Goal: Task Accomplishment & Management: Manage account settings

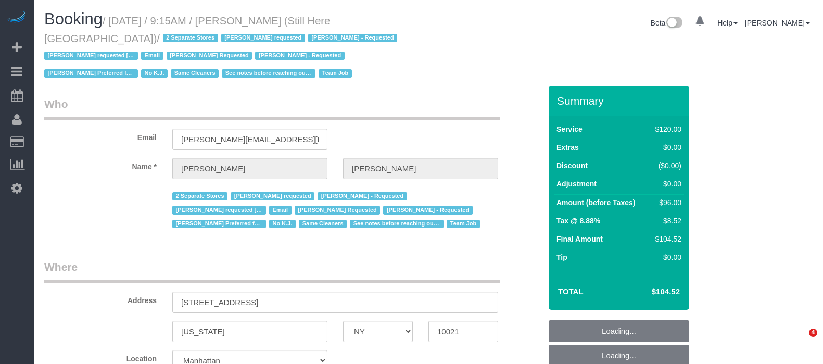
select select "NY"
select select "90"
select select "string:stripe-pm_1Oyz8t4VGloSiKo71skqOF54"
select select "number:89"
select select "number:90"
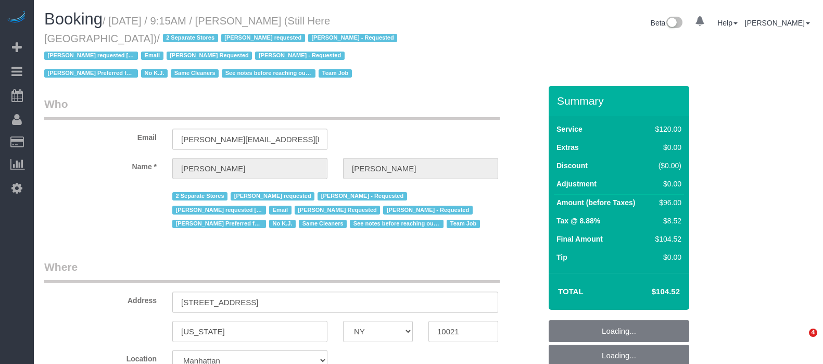
select select "number:15"
select select "number:5"
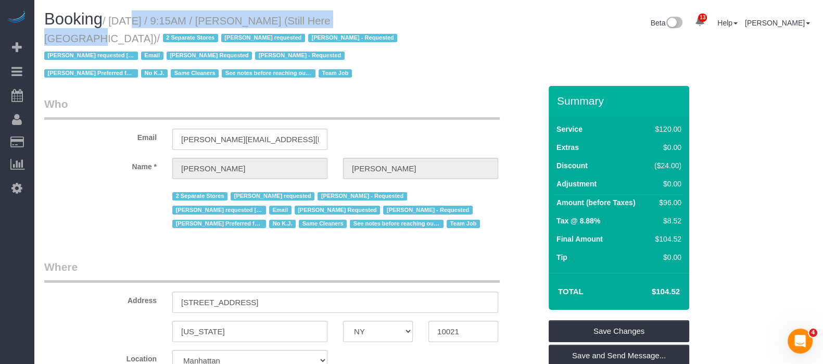
drag, startPoint x: 115, startPoint y: 16, endPoint x: 357, endPoint y: 22, distance: 242.7
click at [357, 22] on small "/ September 08, 2025 / 9:15AM / Francesca Racanelli (Still Here NYC) / 2 Separa…" at bounding box center [222, 47] width 356 height 65
copy small "September 08, 2025 / 9:15AM / Francesca Racanelli"
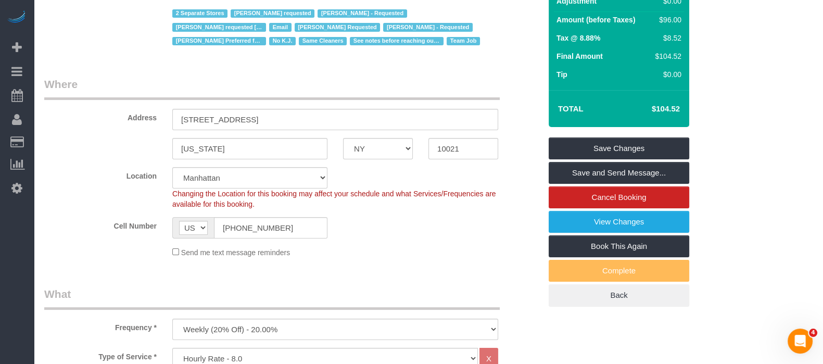
scroll to position [455, 0]
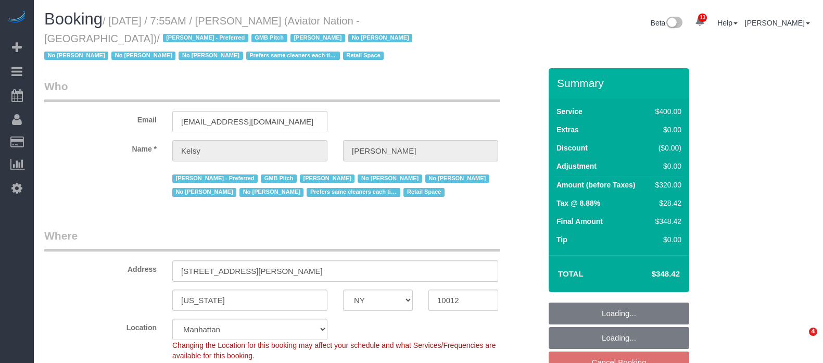
select select "NY"
select select "2"
select select "150"
select select "number:89"
select select "number:90"
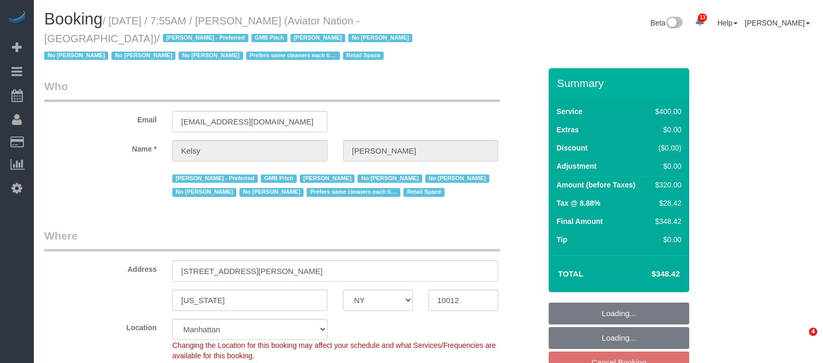
select select "number:15"
select select "number:5"
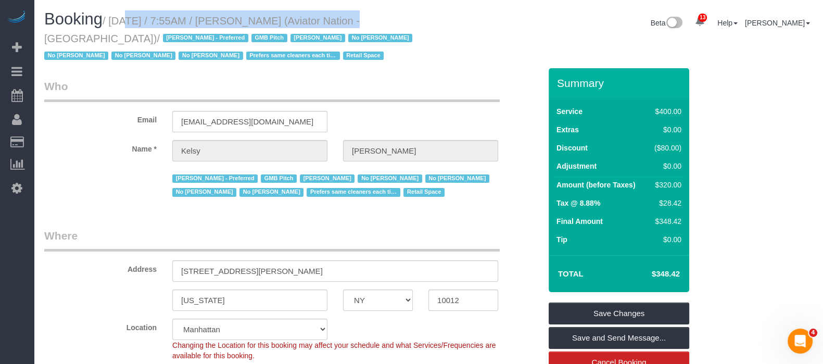
drag, startPoint x: 110, startPoint y: 19, endPoint x: 336, endPoint y: 24, distance: 225.5
click at [336, 24] on small "/ September 08, 2025 / 7:55AM / Kelsy Gonzalez (Aviator Nation - NYC) / Alketa …" at bounding box center [229, 38] width 371 height 47
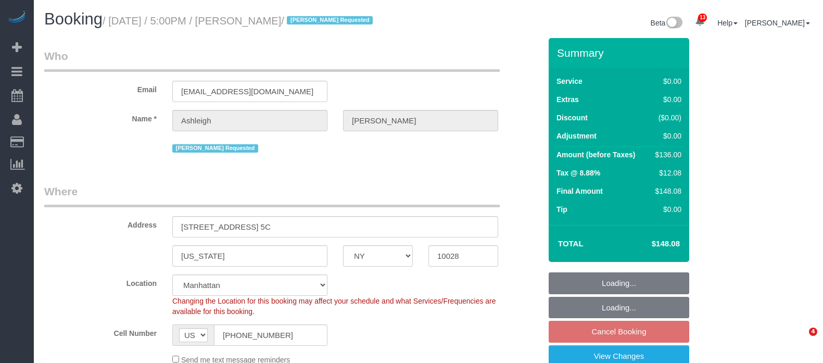
select select "NY"
select select "1"
select select "spot7"
select select "number:66"
select select "number:78"
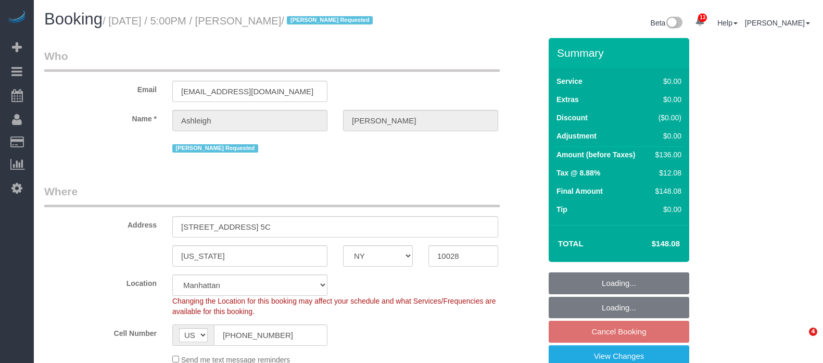
select select "number:15"
select select "number:5"
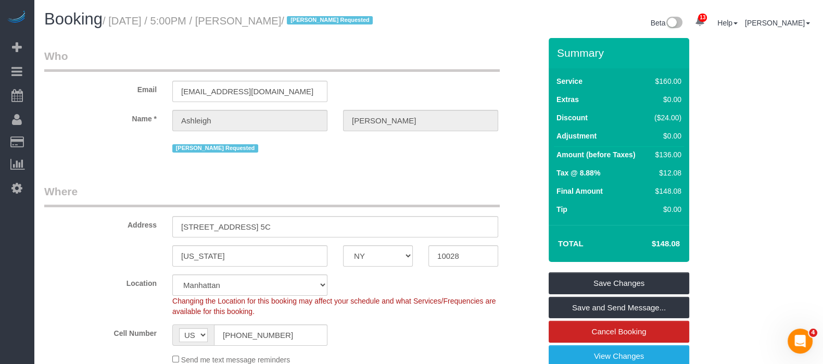
drag, startPoint x: 115, startPoint y: 22, endPoint x: 332, endPoint y: 18, distance: 217.2
click at [332, 18] on small "/ September 08, 2025 / 5:00PM / Ashleigh Mills / Kariluz Romero Requested" at bounding box center [239, 20] width 273 height 11
copy small "September 08, 2025 / 5:00PM / Ashleigh Mills"
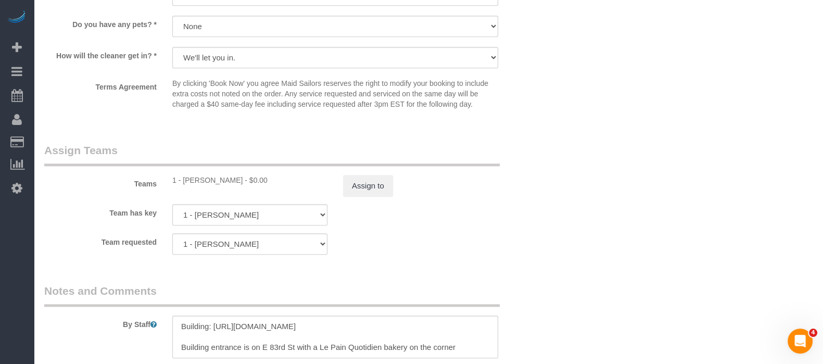
scroll to position [1302, 0]
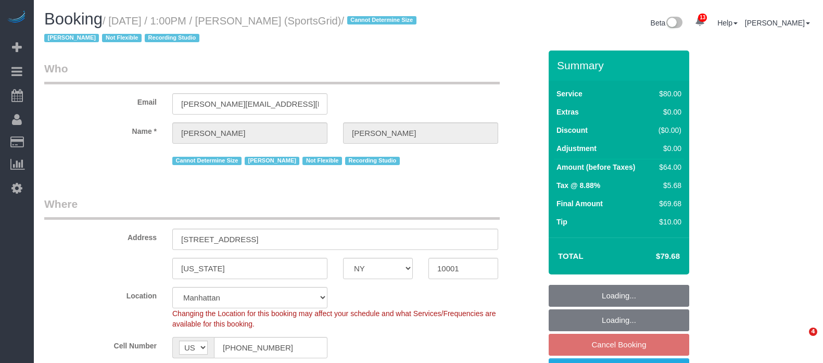
select select "NY"
select select "number:89"
select select "number:90"
select select "number:15"
select select "number:7"
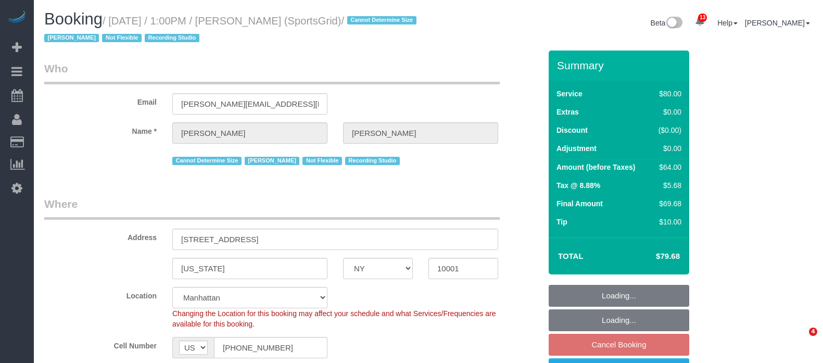
select select "number:21"
select select "spot3"
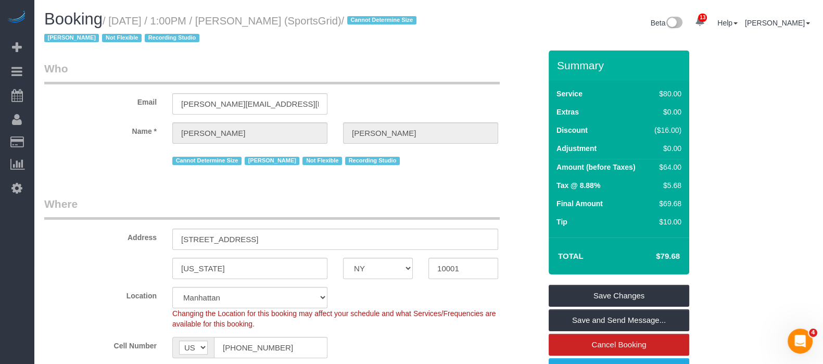
drag, startPoint x: 112, startPoint y: 19, endPoint x: 351, endPoint y: 39, distance: 239.8
click at [338, 18] on small "/ September 08, 2025 / 1:00PM / Gregg Sussman (SportsGrid) / Cannot Determine S…" at bounding box center [231, 29] width 375 height 29
copy small "September 08, 2025 / 1:00PM / Gregg Sussman"
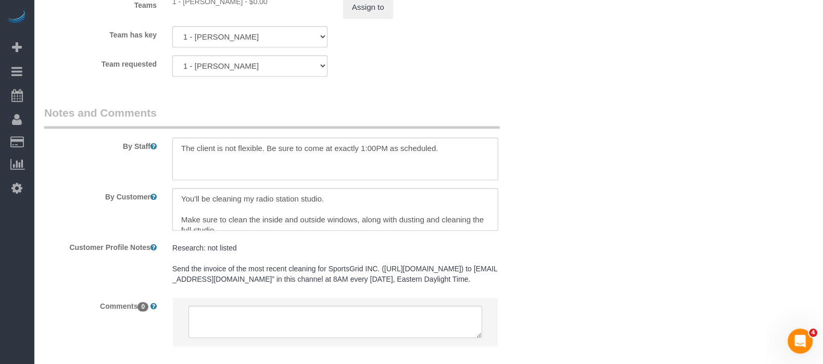
scroll to position [1340, 0]
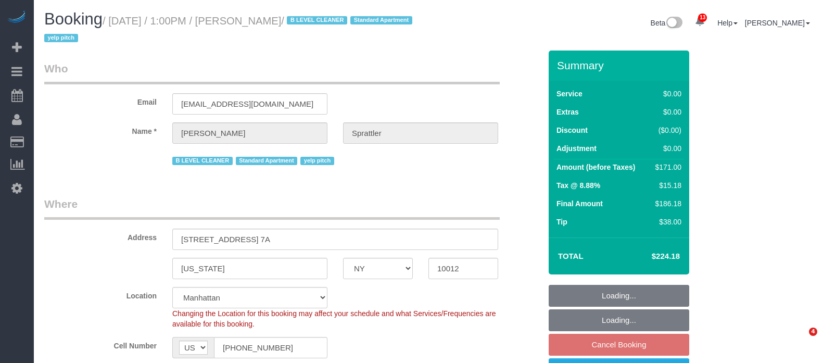
select select "NY"
select select "2"
select select "spot3"
select select "number:58"
select select "number:77"
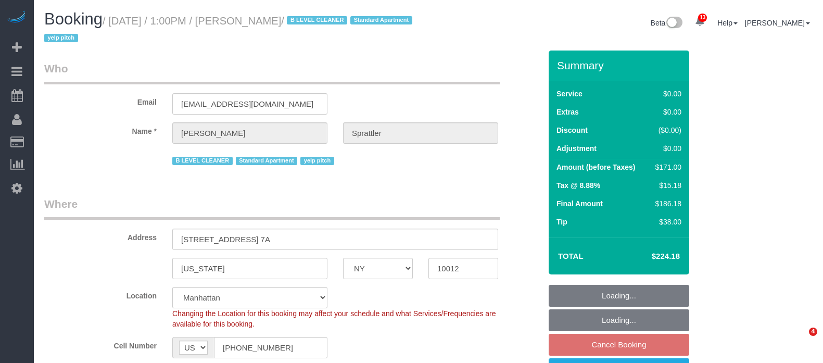
select select "number:15"
select select "number:5"
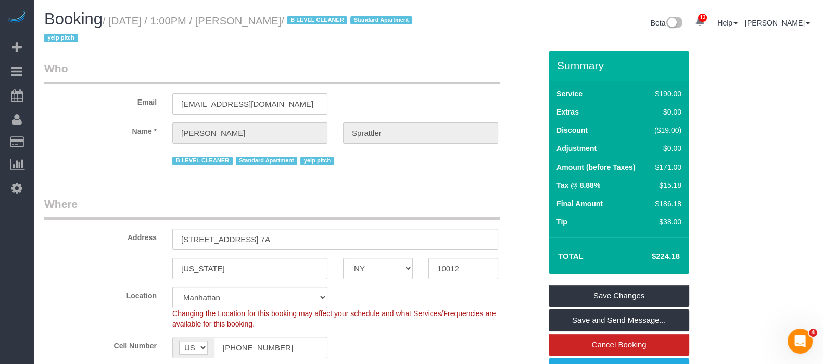
drag, startPoint x: 114, startPoint y: 22, endPoint x: 335, endPoint y: 18, distance: 221.3
click at [335, 18] on small "/ [DATE] / 1:00PM / [PERSON_NAME] / B LEVEL CLEANER Standard Apartment yelp pit…" at bounding box center [229, 29] width 371 height 29
copy small "[DATE] / 1:00PM / [PERSON_NAME]"
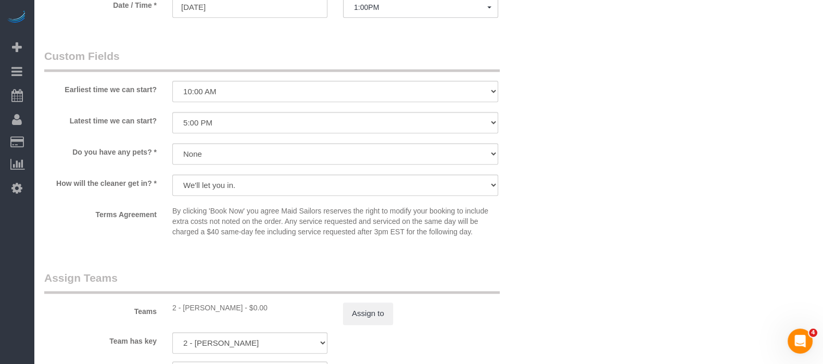
scroll to position [1237, 0]
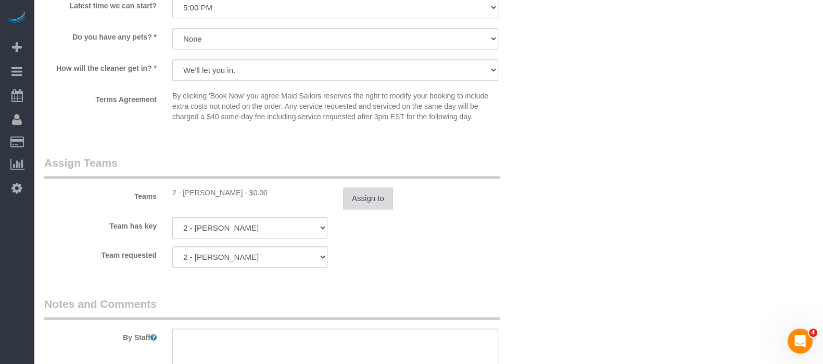
click at [361, 208] on button "Assign to" at bounding box center [368, 198] width 50 height 22
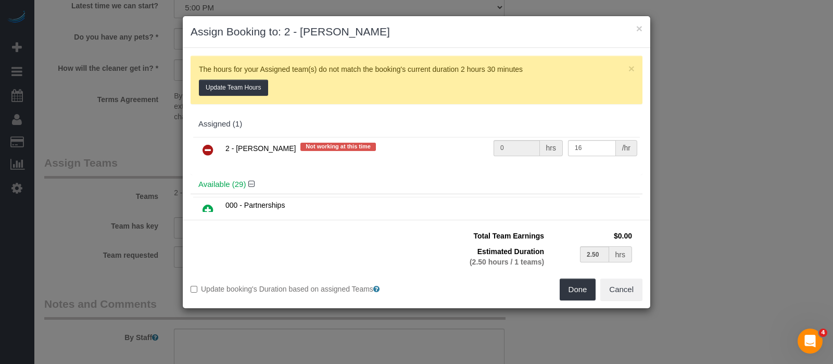
click at [209, 146] on icon at bounding box center [208, 150] width 11 height 12
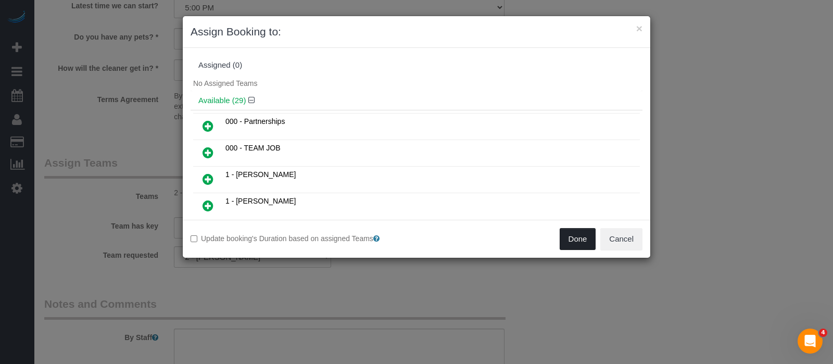
click at [578, 242] on button "Done" at bounding box center [578, 239] width 36 height 22
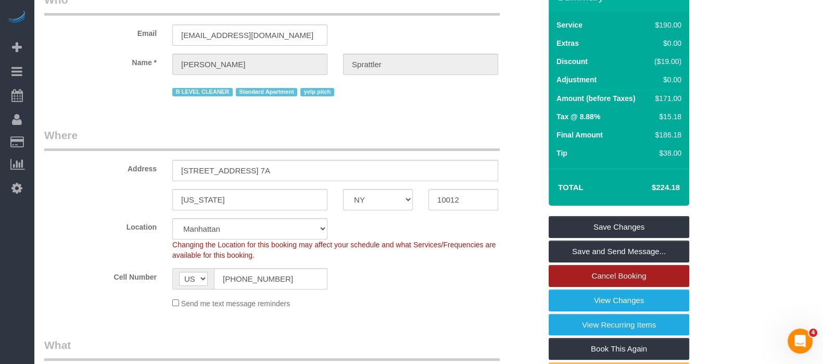
scroll to position [130, 0]
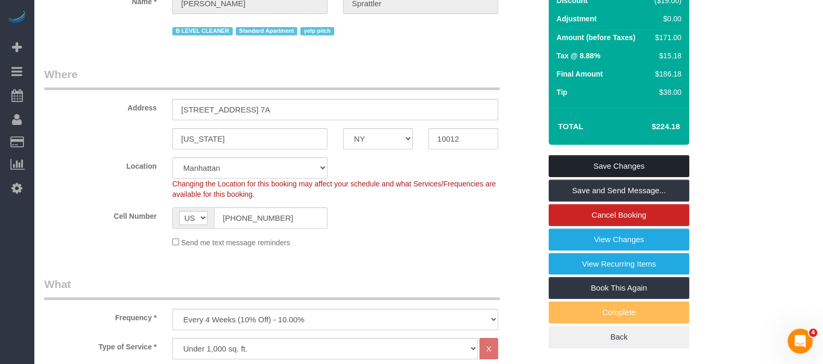
drag, startPoint x: 640, startPoint y: 168, endPoint x: 625, endPoint y: 183, distance: 21.7
click at [641, 167] on link "Save Changes" at bounding box center [619, 166] width 141 height 22
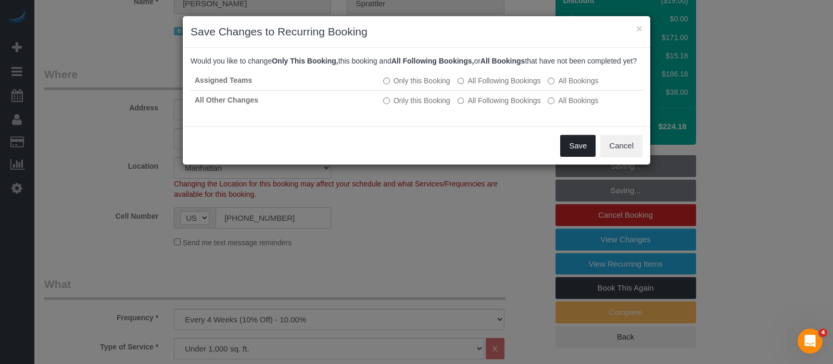
click at [578, 152] on button "Save" at bounding box center [577, 146] width 35 height 22
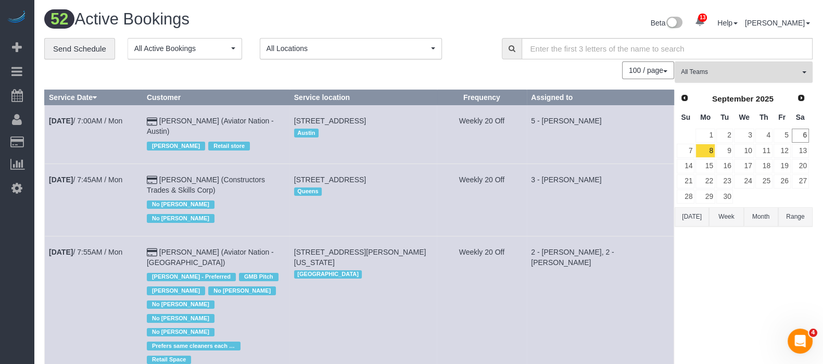
click at [802, 74] on button "All Teams" at bounding box center [744, 71] width 138 height 21
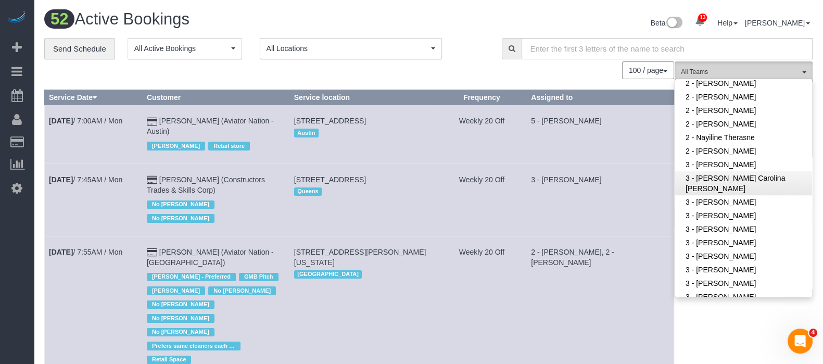
scroll to position [520, 0]
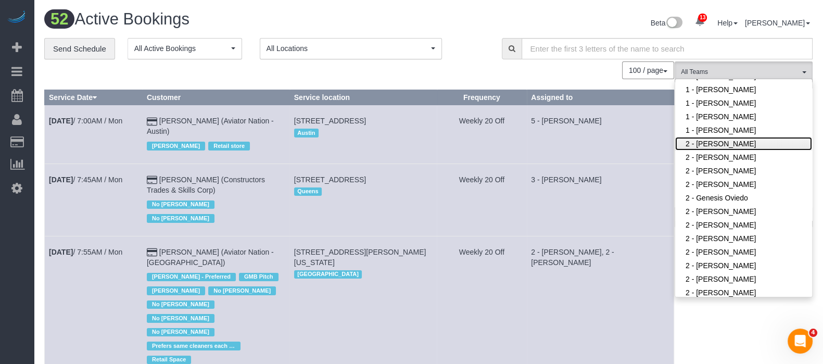
click at [750, 141] on link "2 - [PERSON_NAME]" at bounding box center [743, 144] width 137 height 14
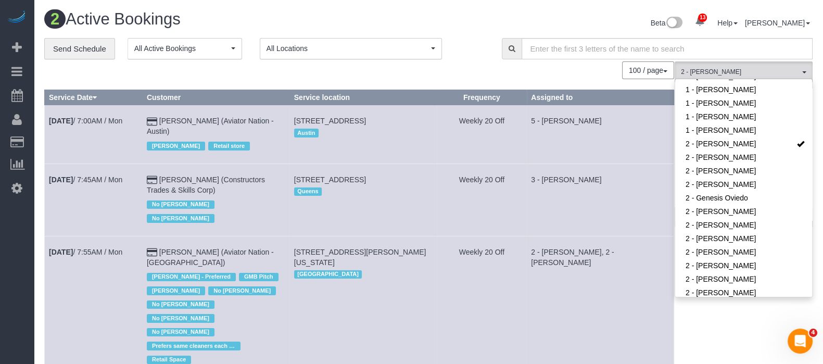
click at [479, 40] on div "**********" at bounding box center [265, 49] width 442 height 22
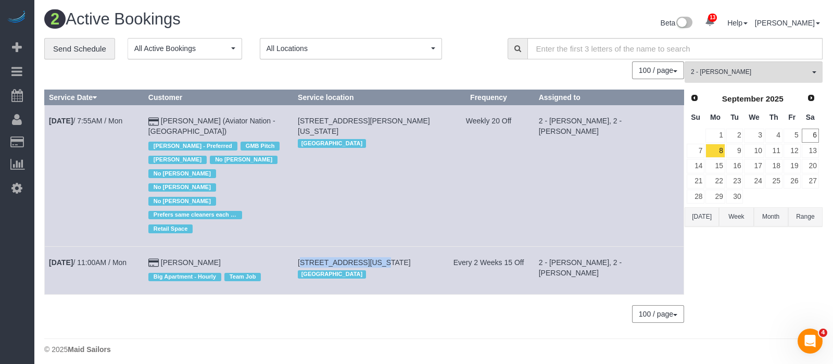
drag, startPoint x: 307, startPoint y: 238, endPoint x: 374, endPoint y: 238, distance: 67.2
click at [374, 258] on span "121 West 19th Street #11f, New York, NY 10011" at bounding box center [354, 262] width 113 height 8
copy span "121 West 19th Street"
drag, startPoint x: 304, startPoint y: 118, endPoint x: 364, endPoint y: 121, distance: 60.5
click at [364, 121] on td "93 Mercer Street, New York, NY 10012 Manhattan" at bounding box center [368, 175] width 149 height 141
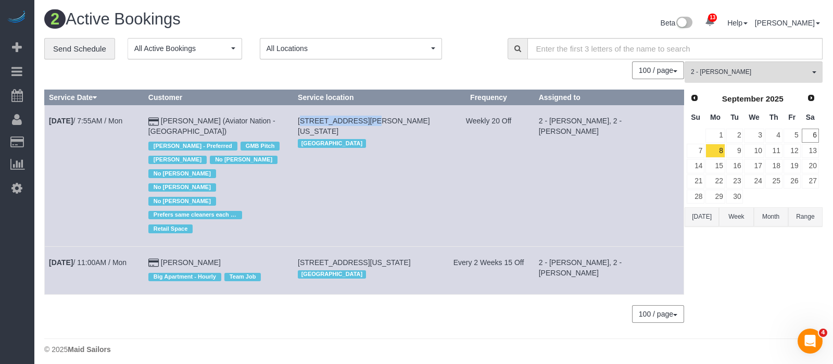
copy span "93 Mercer Street,"
click at [816, 71] on span "button" at bounding box center [814, 72] width 4 height 2
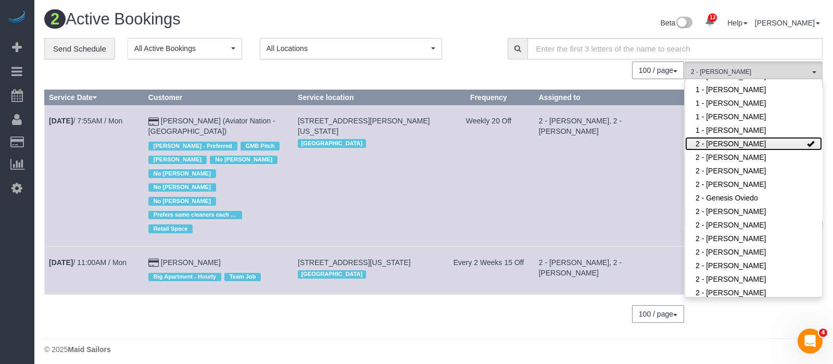
drag, startPoint x: 776, startPoint y: 138, endPoint x: 746, endPoint y: 121, distance: 34.3
click at [775, 139] on link "2 - [PERSON_NAME]" at bounding box center [753, 144] width 137 height 14
click at [492, 36] on div "Beta 13 Your Notifications You have 0 alerts × You have 3 to charge for 09/05/2…" at bounding box center [632, 24] width 397 height 28
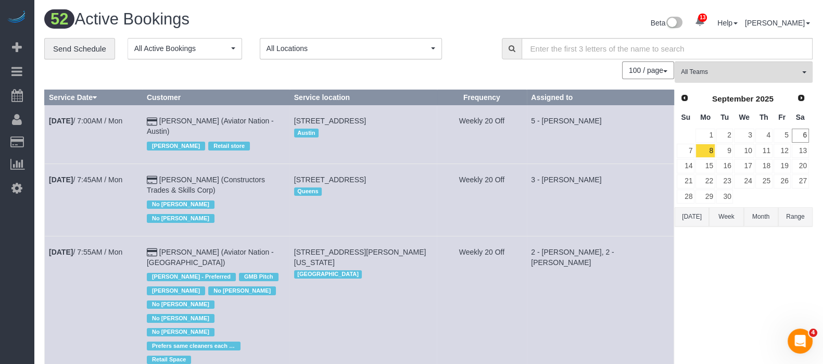
click at [415, 46] on span "All Locations" at bounding box center [348, 48] width 162 height 10
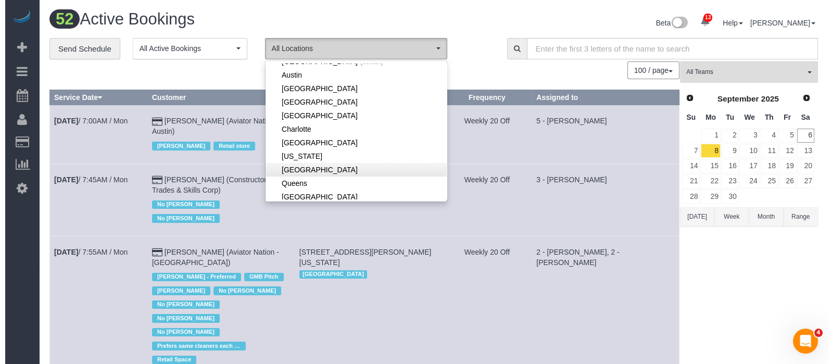
scroll to position [65, 0]
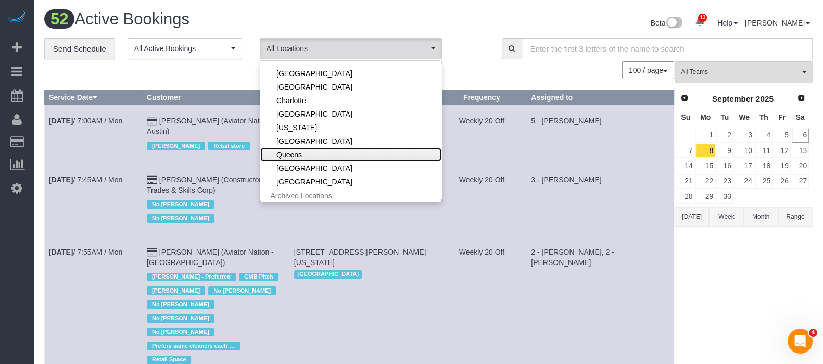
click at [310, 150] on link "Queens" at bounding box center [350, 155] width 181 height 14
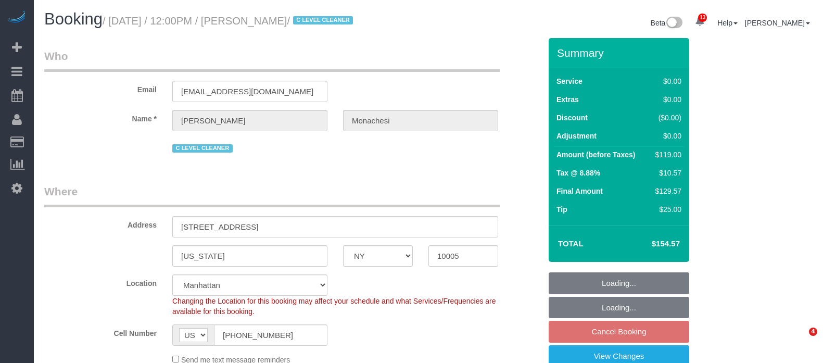
select select "NY"
select select "1"
select select "string:stripe-pm_1QlwZp4VGloSiKo7Aw8ONXaS"
select select "number:59"
select select "number:76"
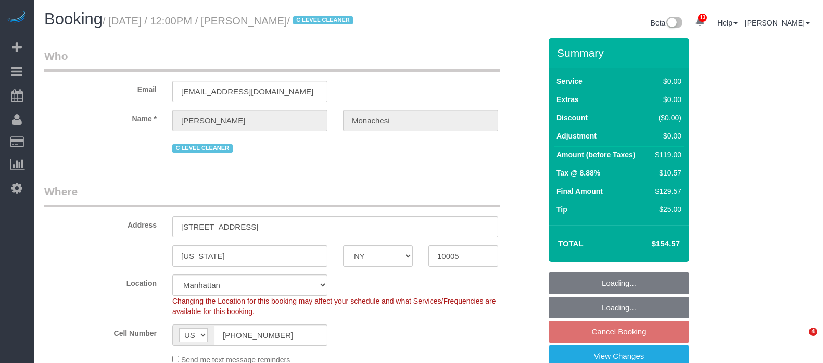
select select "number:15"
select select "number:6"
select select "number:21"
select select "spot2"
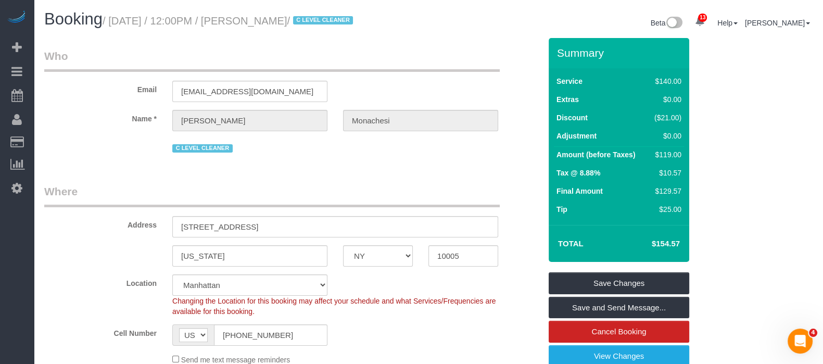
drag, startPoint x: 113, startPoint y: 17, endPoint x: 345, endPoint y: 18, distance: 232.2
click at [345, 18] on small "/ September 08, 2025 / 12:00PM / Julia Monachesi / C LEVEL CLEANER" at bounding box center [230, 20] width 254 height 11
copy small "September 08, 2025 / 12:00PM / Julia Monachesi"
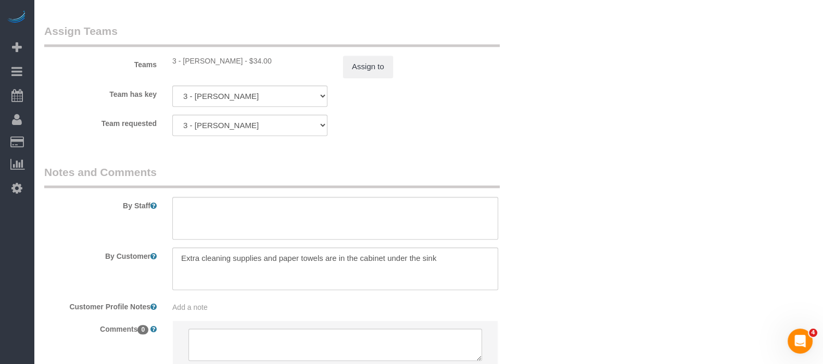
scroll to position [1432, 0]
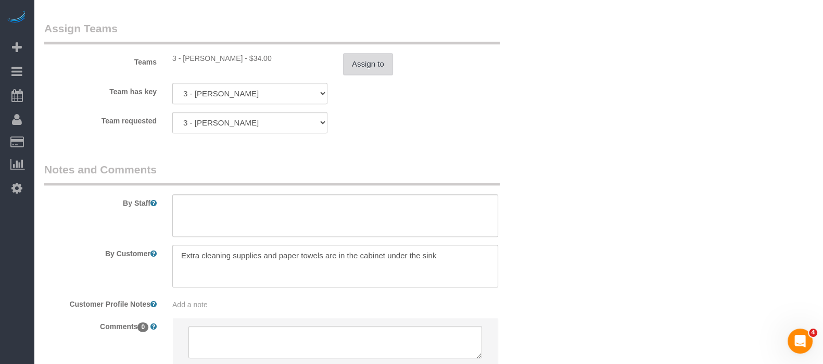
click at [375, 61] on button "Assign to" at bounding box center [368, 64] width 50 height 22
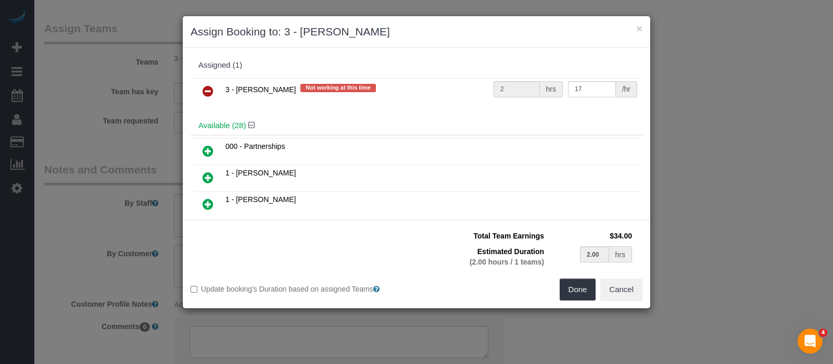
drag, startPoint x: 211, startPoint y: 91, endPoint x: 419, endPoint y: 127, distance: 211.3
click at [211, 91] on icon at bounding box center [208, 91] width 11 height 12
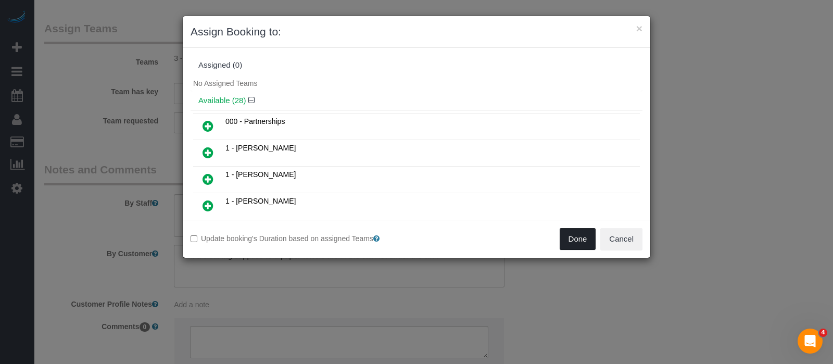
click at [577, 237] on button "Done" at bounding box center [578, 239] width 36 height 22
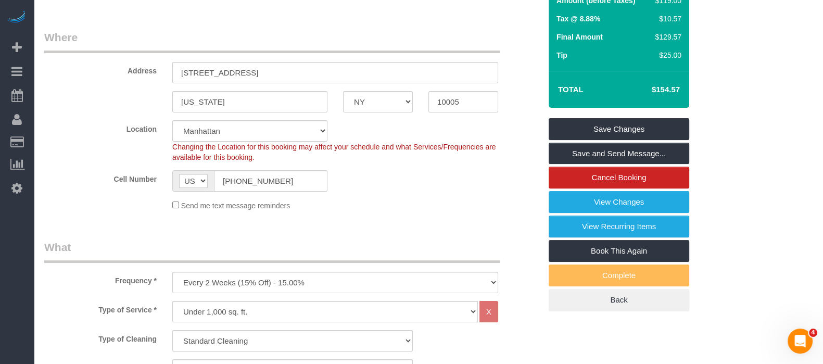
scroll to position [65, 0]
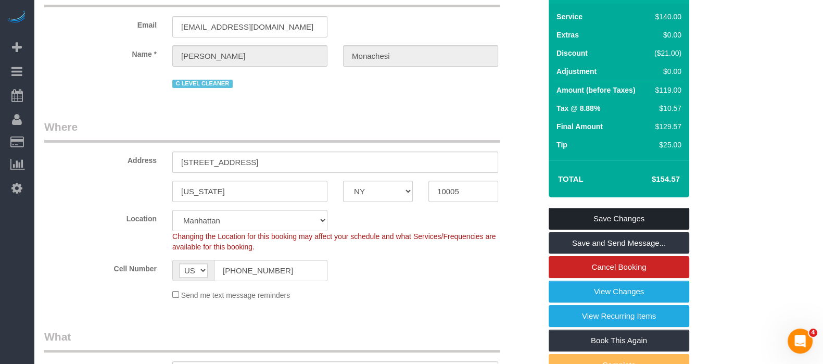
click at [627, 215] on link "Save Changes" at bounding box center [619, 219] width 141 height 22
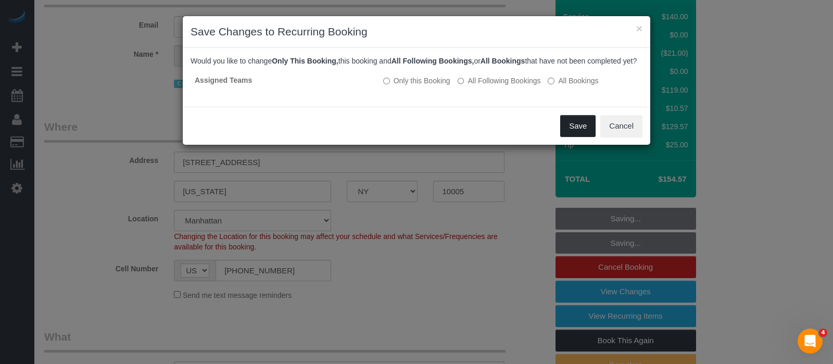
click at [575, 136] on button "Save" at bounding box center [577, 126] width 35 height 22
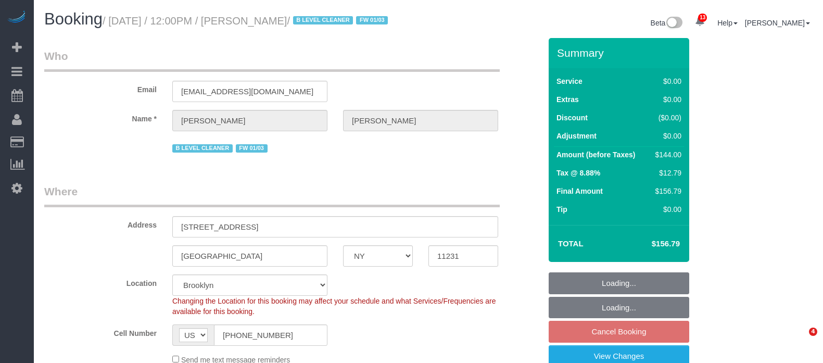
select select "NY"
select select "1"
select select "string:stripe-pm_1PgYP34VGloSiKo7Mp6Huc2u"
select select "spot5"
select select "number:89"
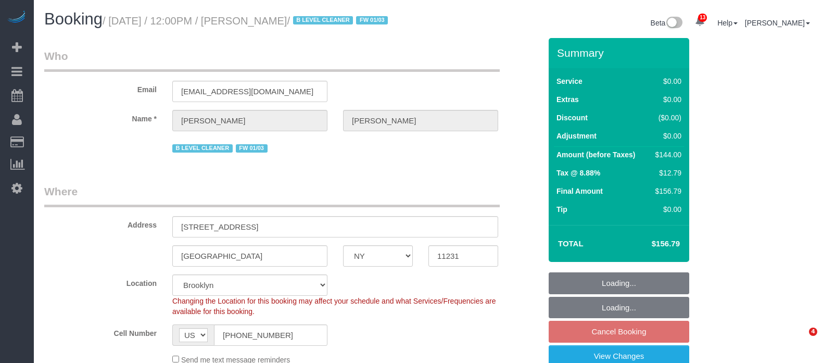
select select "number:90"
select select "number:15"
select select "number:5"
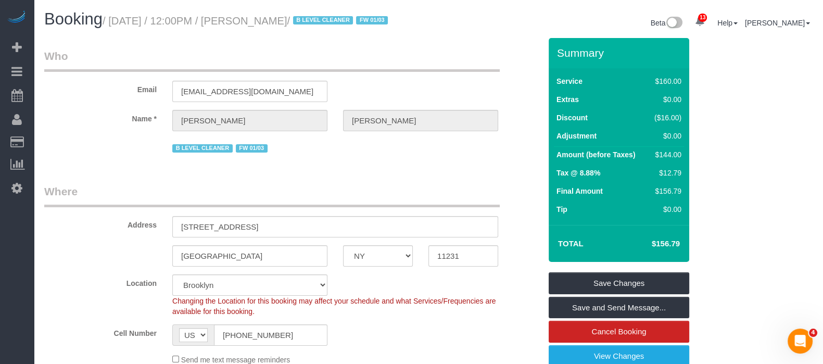
drag, startPoint x: 112, startPoint y: 21, endPoint x: 349, endPoint y: 20, distance: 237.4
click at [349, 20] on small "/ September 08, 2025 / 12:00PM / Christiaan Gentile / B LEVEL CLEANER FW 01/03" at bounding box center [247, 20] width 288 height 11
copy small "September 08, 2025 / 12:00PM / Christiaan Gentile"
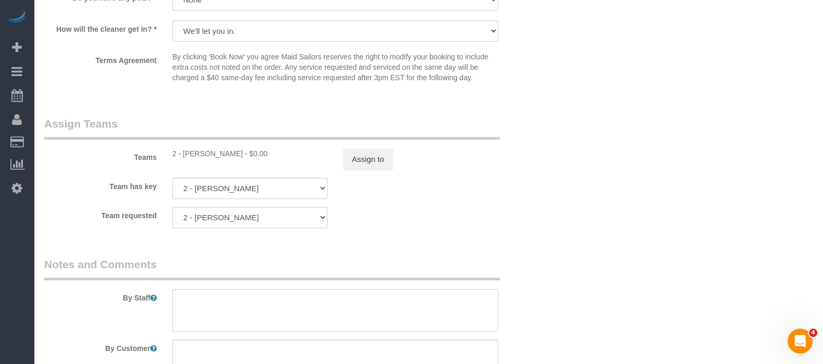
scroll to position [1302, 0]
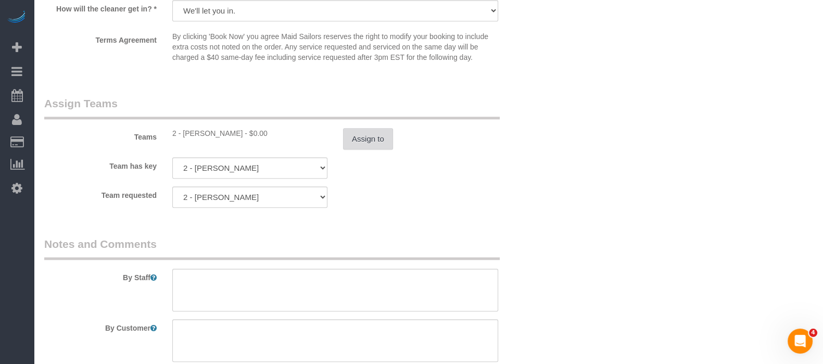
click at [388, 150] on button "Assign to" at bounding box center [368, 139] width 50 height 22
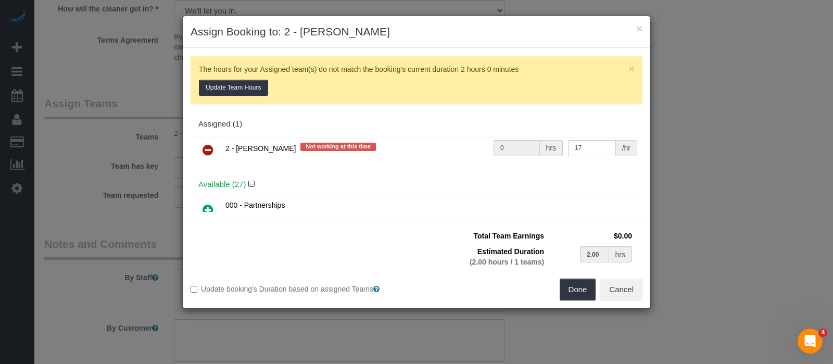
click at [208, 149] on icon at bounding box center [208, 150] width 11 height 12
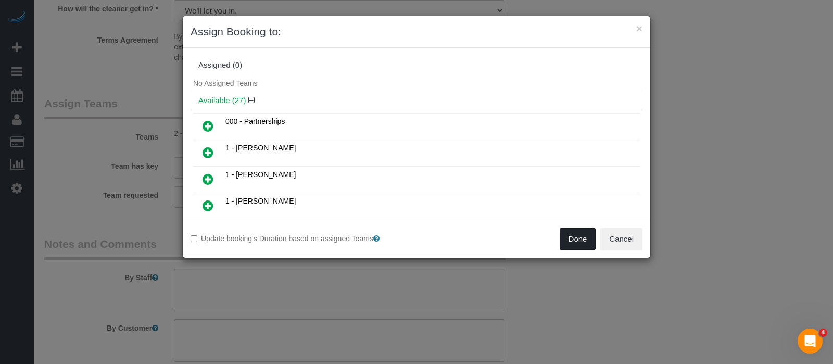
click at [574, 233] on button "Done" at bounding box center [578, 239] width 36 height 22
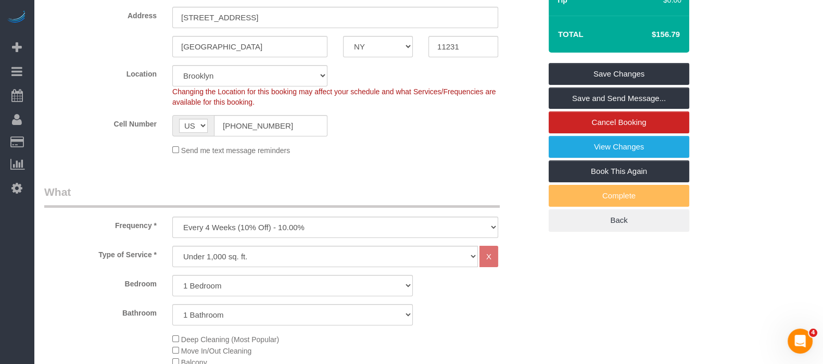
scroll to position [65, 0]
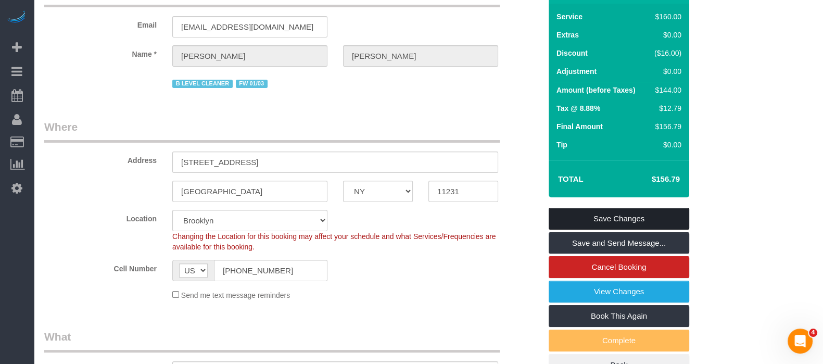
click at [608, 224] on link "Save Changes" at bounding box center [619, 219] width 141 height 22
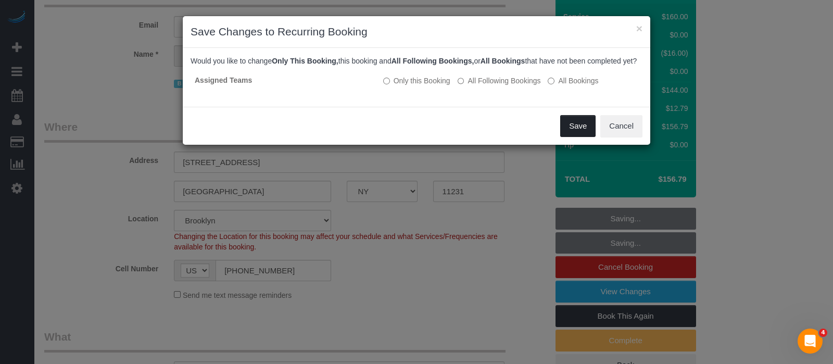
click at [574, 126] on button "Save" at bounding box center [577, 126] width 35 height 22
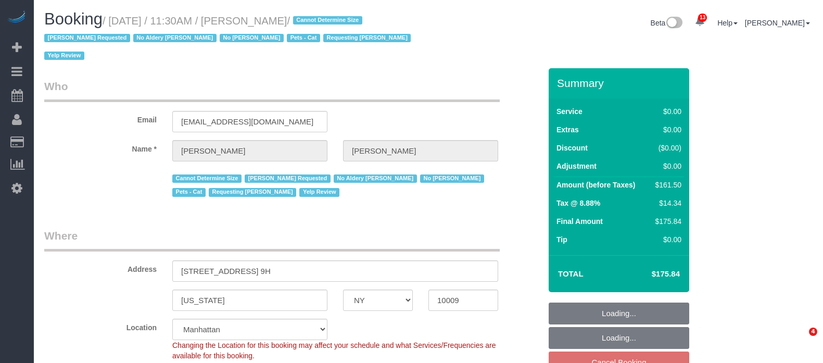
select select "NY"
select select "2"
select select "string:stripe-pm_1REukM4VGloSiKo7eNuG2me4"
select select "number:89"
select select "number:90"
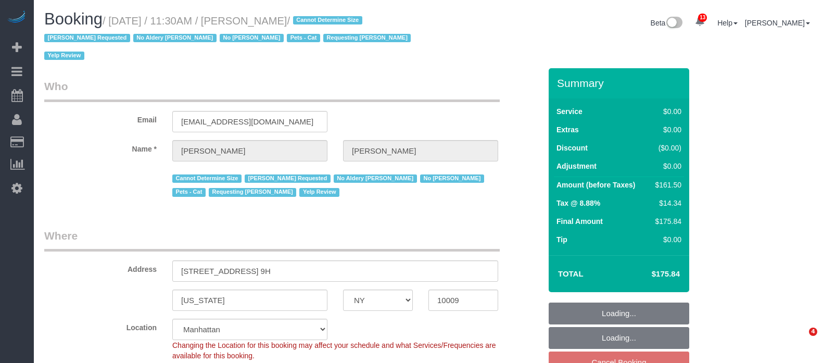
select select "number:14"
select select "number:5"
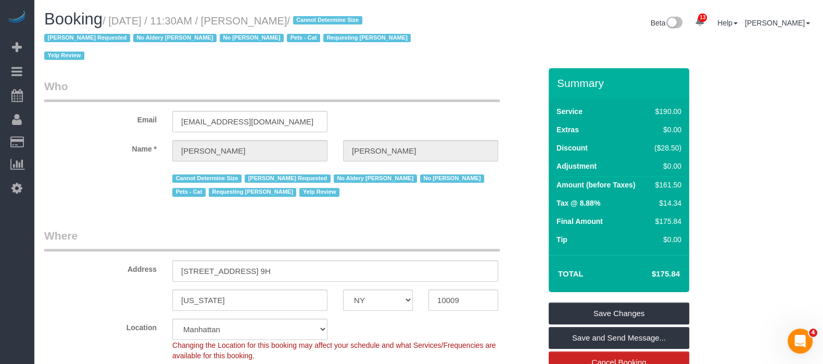
drag, startPoint x: 115, startPoint y: 22, endPoint x: 363, endPoint y: 17, distance: 247.9
click at [360, 19] on small "/ [DATE] / 11:30AM / [PERSON_NAME] / Cannot Determine Size [PERSON_NAME] Reques…" at bounding box center [229, 38] width 370 height 47
copy small "[DATE] / 11:30AM / [PERSON_NAME]"
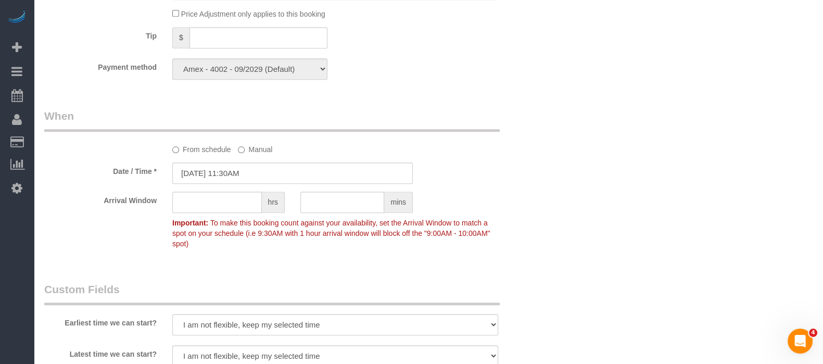
scroll to position [1237, 0]
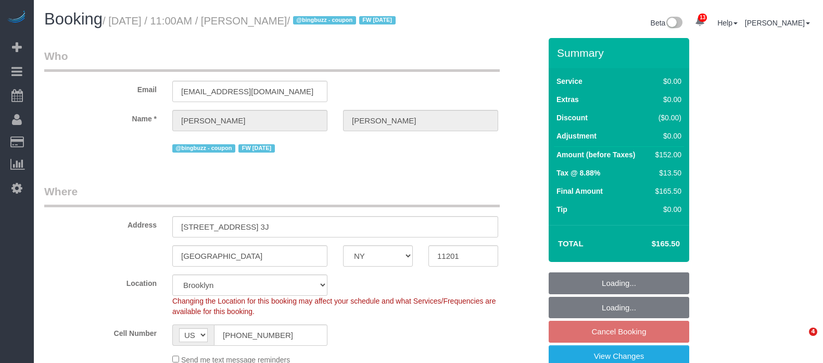
select select "NY"
select select "2"
select select "spot4"
select select "number:89"
select select "number:90"
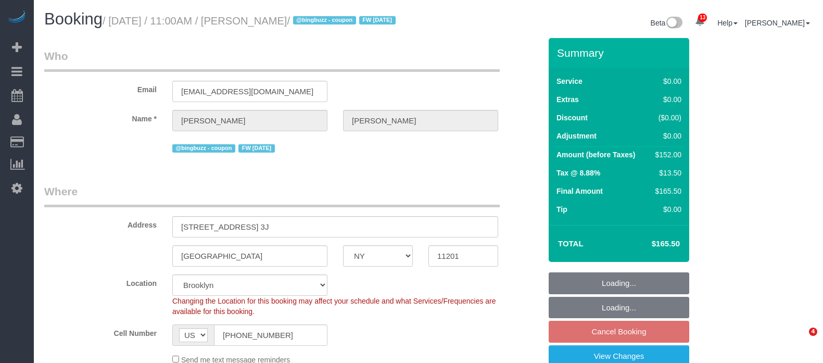
select select "number:15"
select select "number:6"
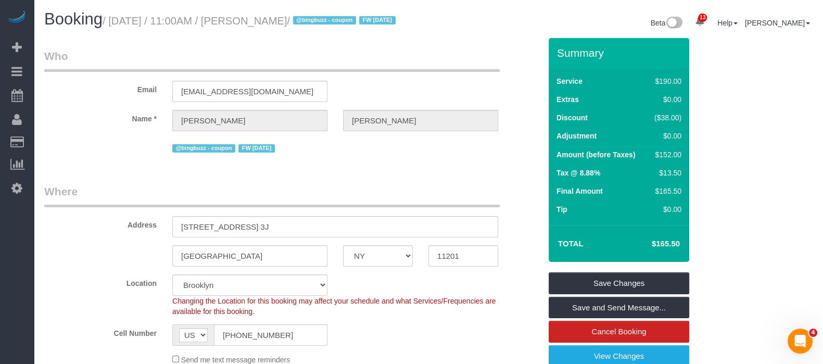
drag, startPoint x: 115, startPoint y: 17, endPoint x: 329, endPoint y: 15, distance: 214.0
click at [329, 15] on small "/ September 08, 2025 / 11:00AM / Michael Hotz / @bingbuzz - coupon FW 01/20/25" at bounding box center [251, 20] width 296 height 11
copy small "September 08, 2025 / 11:00AM / Michael Hotz"
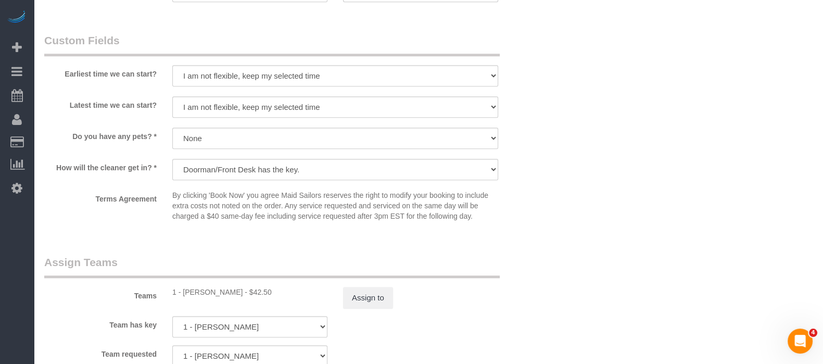
scroll to position [1302, 0]
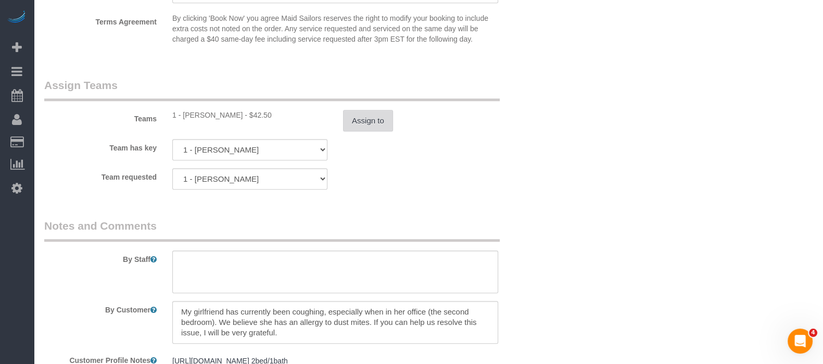
click at [362, 132] on button "Assign to" at bounding box center [368, 121] width 50 height 22
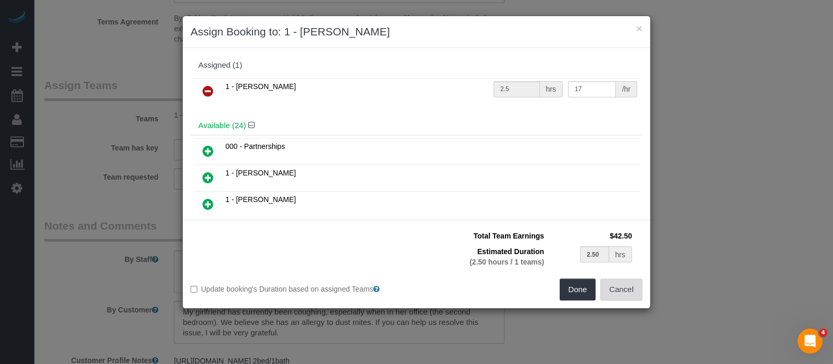
click at [629, 294] on button "Cancel" at bounding box center [621, 290] width 42 height 22
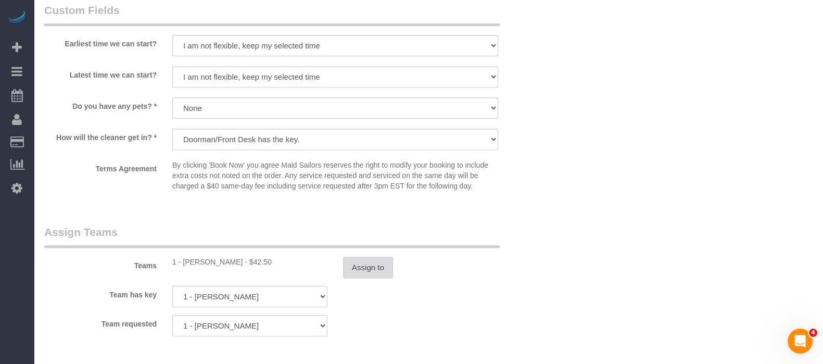
scroll to position [1106, 0]
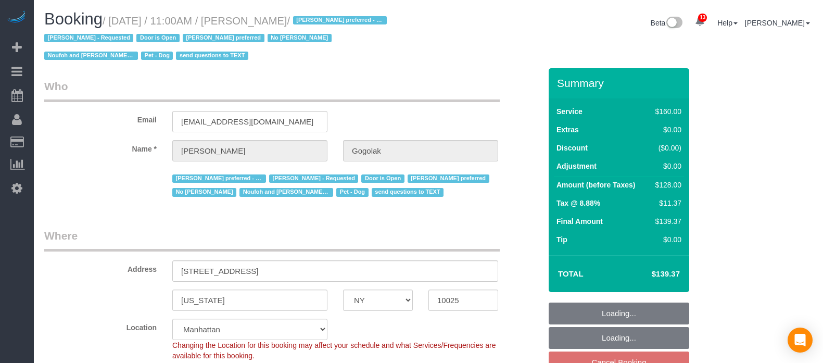
select select "NY"
select select "string:stripe-pm_1RfNyY4VGloSiKo7jWnzrFGY"
select select "spot2"
select select "number:58"
select select "number:76"
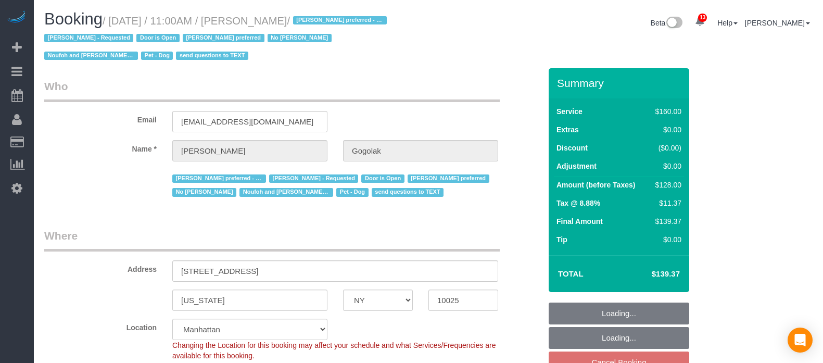
select select "number:13"
select select "number:5"
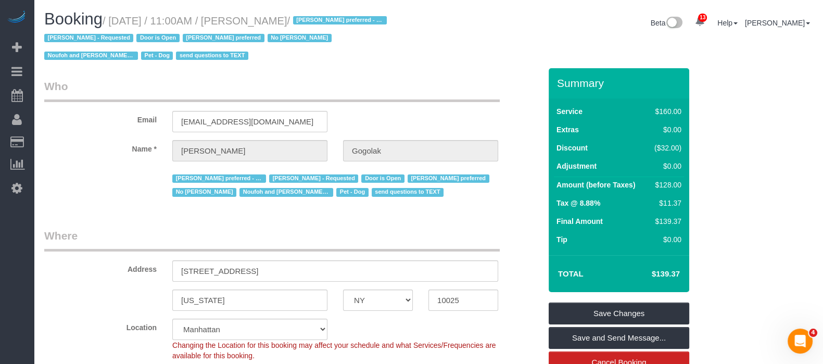
drag, startPoint x: 113, startPoint y: 19, endPoint x: 347, endPoint y: 19, distance: 233.8
click at [347, 19] on small "/ September 08, 2025 / 11:00AM / Leonora Gogolak / Ana Araujo preferred - Monda…" at bounding box center [217, 38] width 346 height 47
copy small "September 08, 2025 / 11:00AM / Leonora Gogolak"
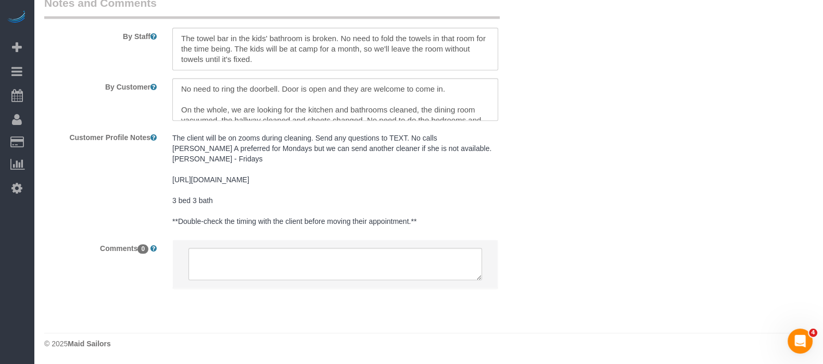
scroll to position [1171, 0]
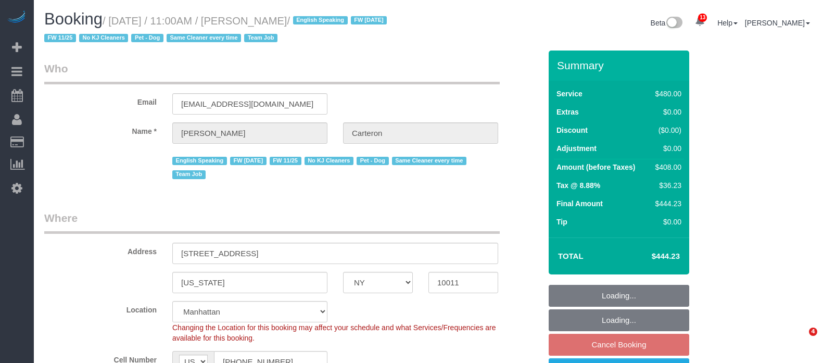
select select "NY"
select select "180"
select select "spot2"
select select "number:89"
select select "number:90"
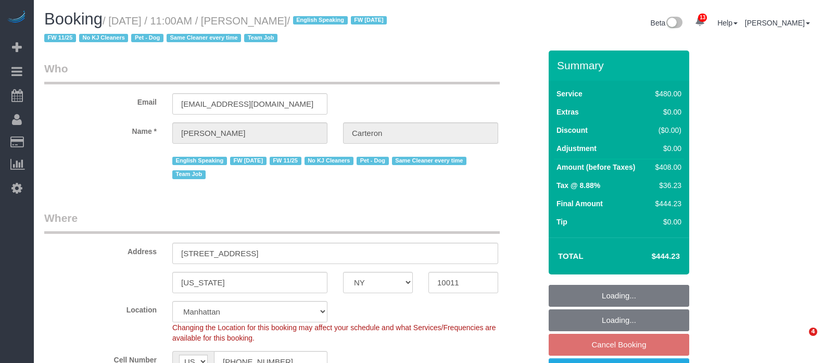
select select "number:13"
select select "number:5"
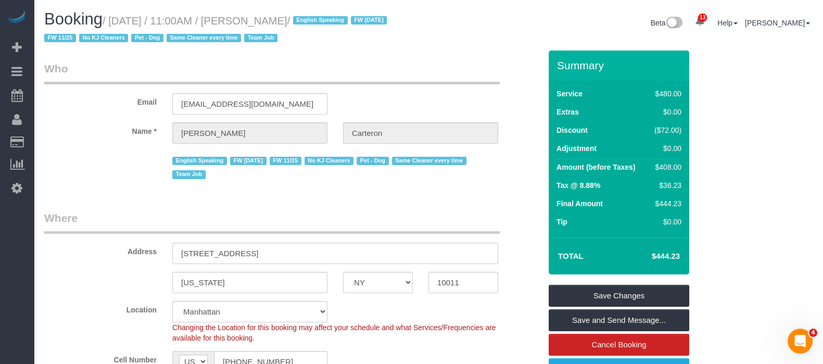
drag, startPoint x: 112, startPoint y: 22, endPoint x: 331, endPoint y: 21, distance: 218.2
click at [331, 21] on small "/ September 08, 2025 / 11:00AM / Gino Carteron / English Speaking FW 02/17/2025…" at bounding box center [217, 29] width 346 height 29
copy small "September 08, 2025 / 11:00AM / Gino Carteron"
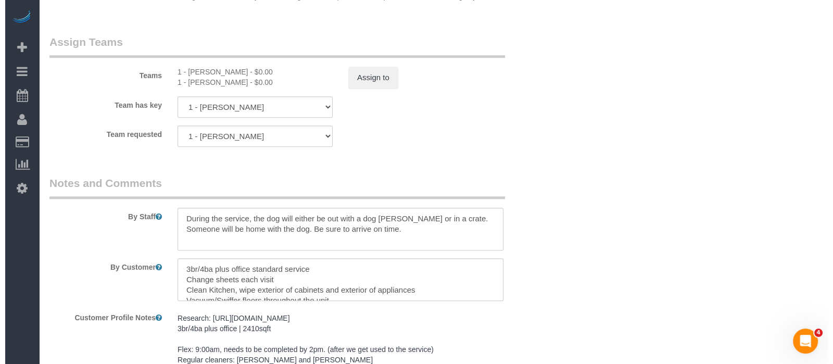
scroll to position [1171, 0]
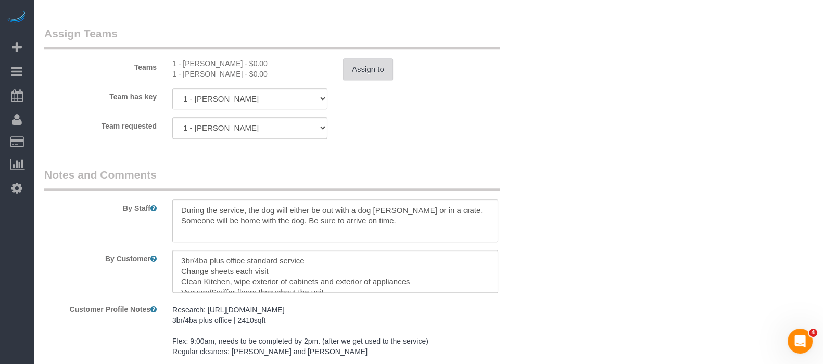
click at [373, 80] on button "Assign to" at bounding box center [368, 69] width 50 height 22
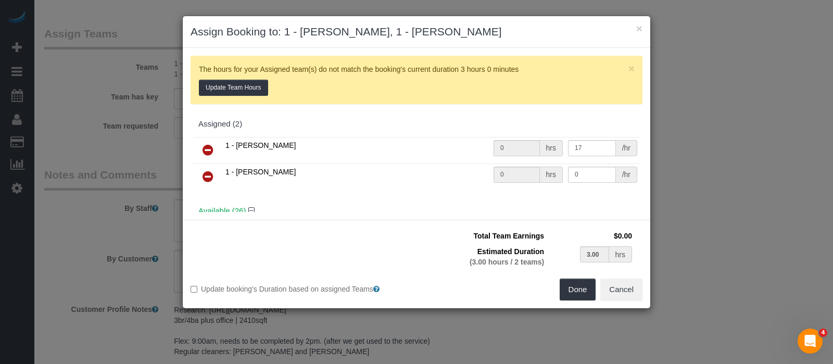
click at [203, 171] on icon at bounding box center [208, 176] width 11 height 12
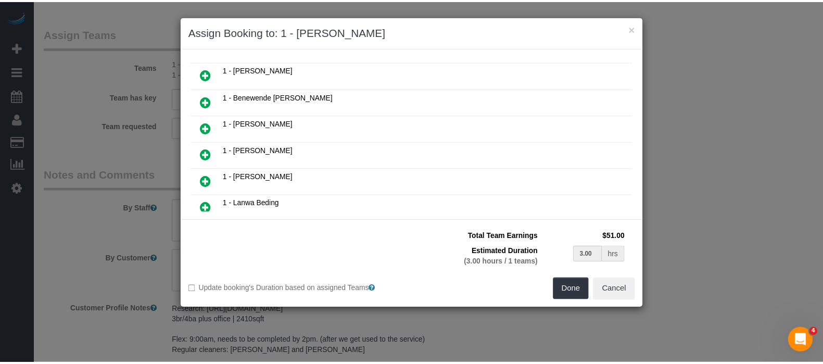
scroll to position [0, 0]
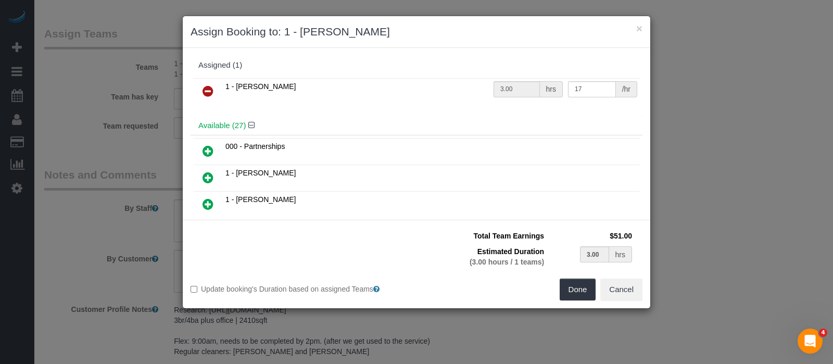
drag, startPoint x: 204, startPoint y: 147, endPoint x: 213, endPoint y: 143, distance: 10.3
click at [204, 147] on icon at bounding box center [208, 151] width 11 height 12
type input "1.50"
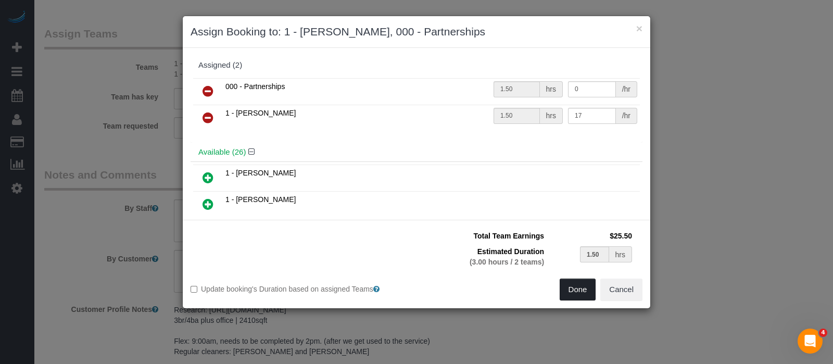
click at [576, 286] on button "Done" at bounding box center [578, 290] width 36 height 22
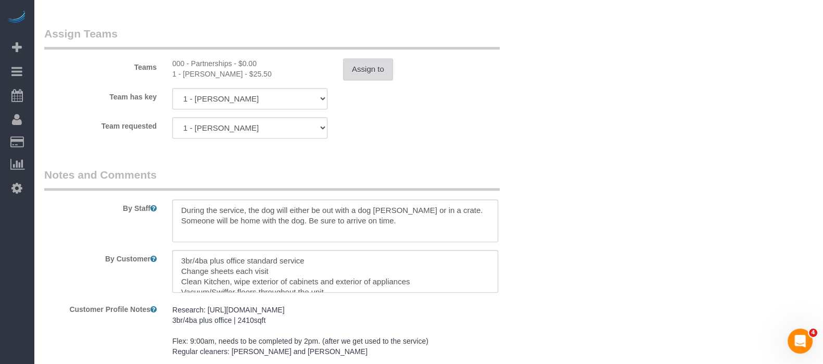
select select "spot60"
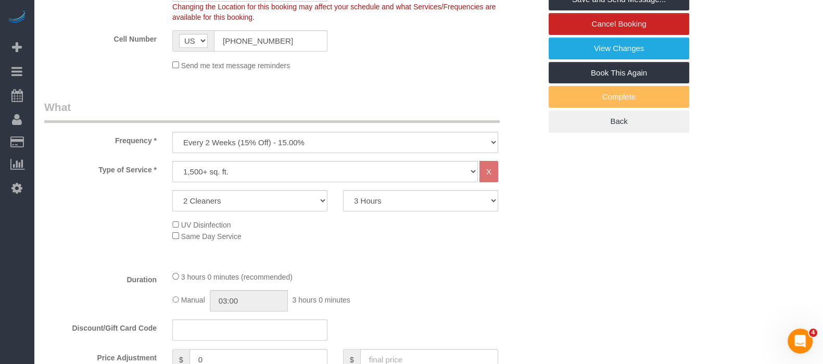
scroll to position [195, 0]
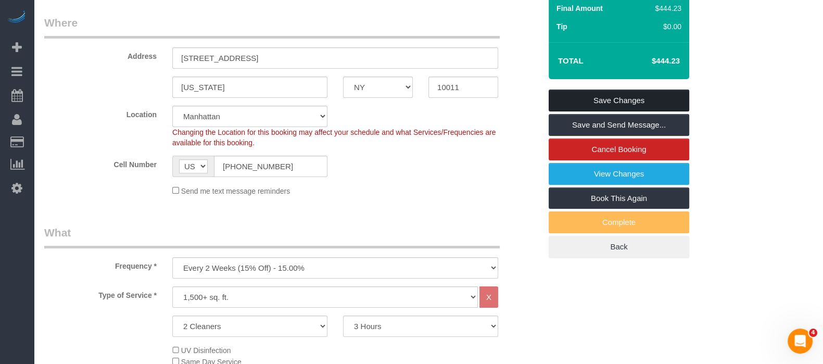
click at [645, 96] on link "Save Changes" at bounding box center [619, 101] width 141 height 22
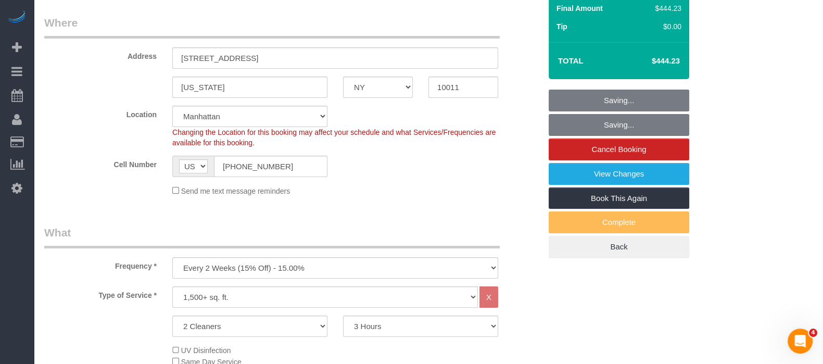
select select "spot118"
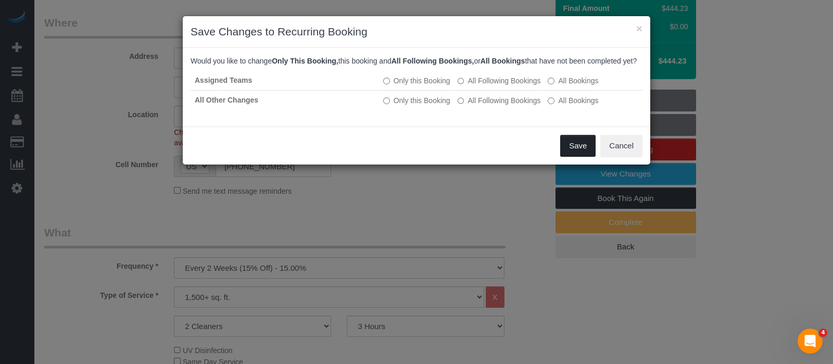
click at [574, 157] on button "Save" at bounding box center [577, 146] width 35 height 22
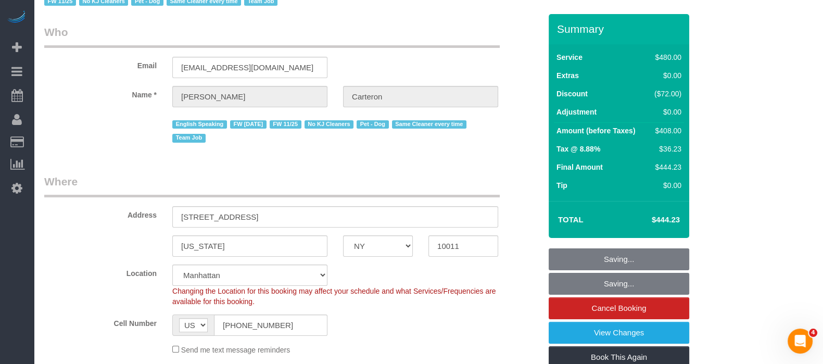
scroll to position [0, 0]
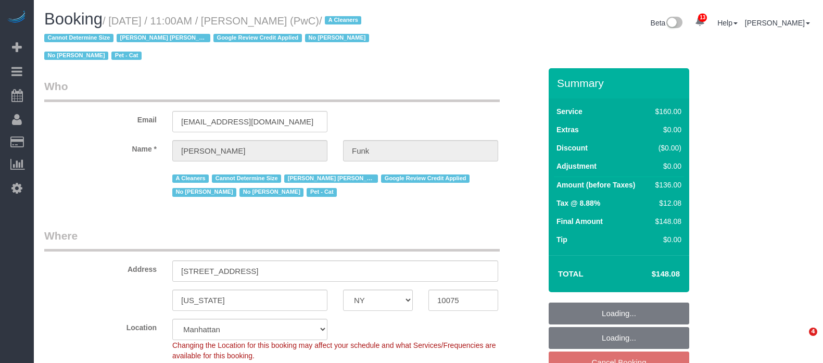
select select "NY"
select select "spot2"
select select "number:57"
select select "number:71"
select select "number:14"
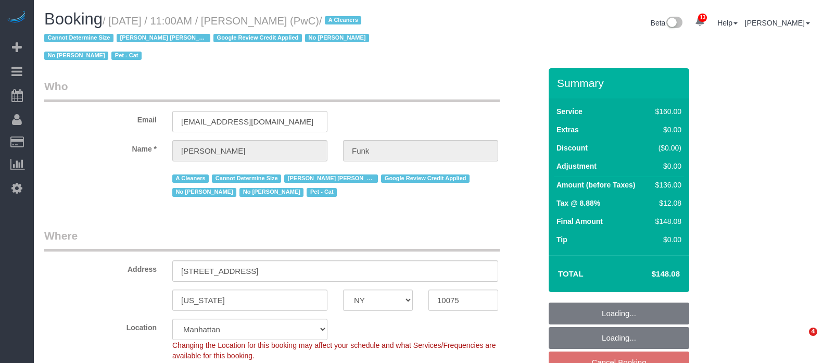
select select "number:5"
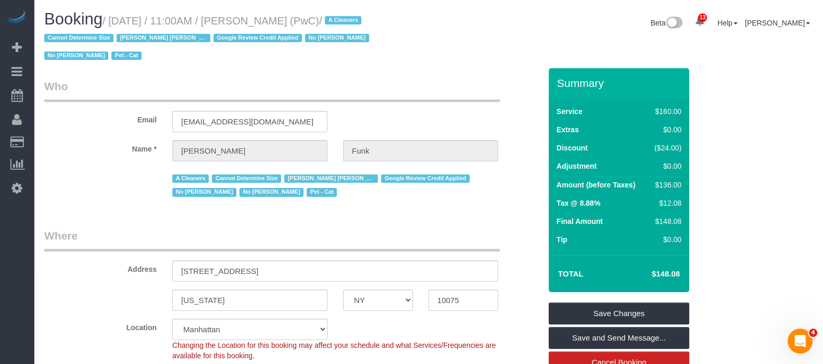
drag, startPoint x: 112, startPoint y: 17, endPoint x: 310, endPoint y: 22, distance: 197.4
click at [310, 22] on small "/ [DATE] / 11:00AM / [PERSON_NAME] (PwC) / A Cleaners Cannot Determine Size [PE…" at bounding box center [208, 38] width 328 height 47
copy small "[DATE] / 11:00AM / [PERSON_NAME]"
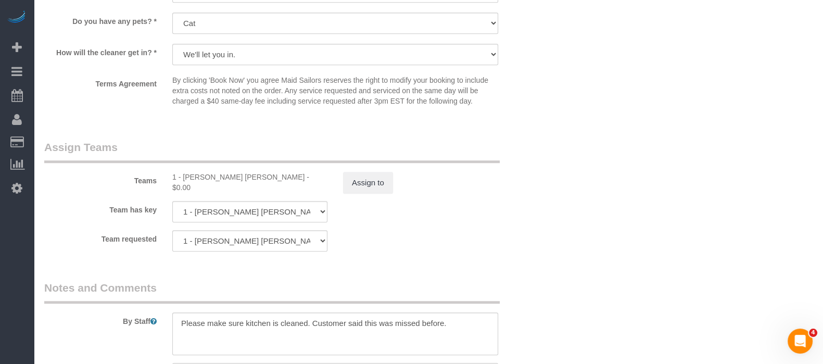
scroll to position [1106, 0]
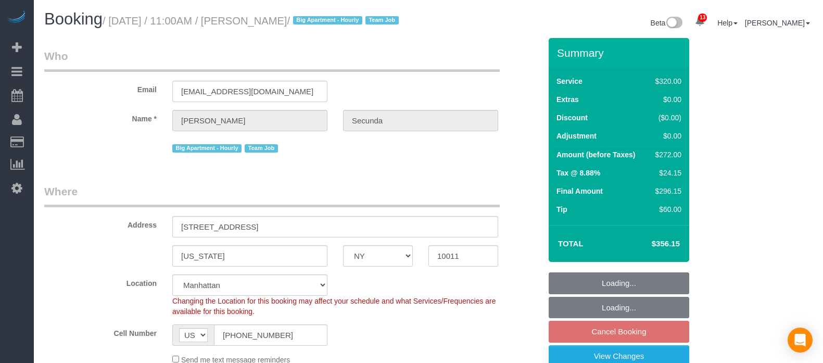
select select "NY"
select select "spot2"
select select "number:89"
select select "number:90"
select select "number:15"
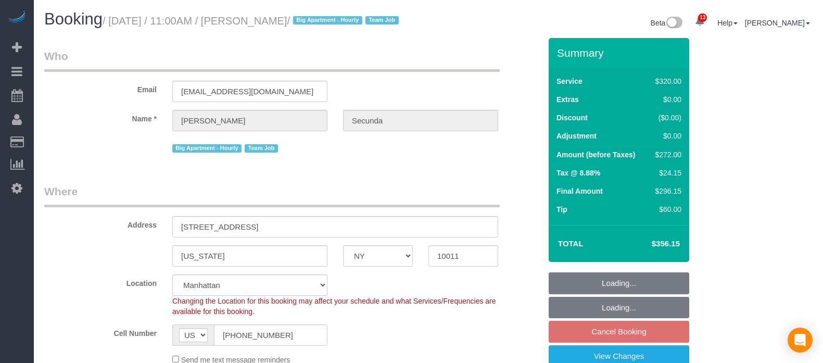
select select "number:6"
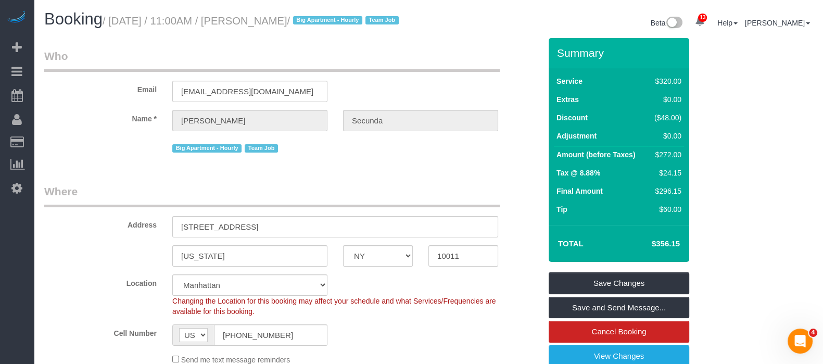
drag, startPoint x: 111, startPoint y: 21, endPoint x: 333, endPoint y: 19, distance: 221.8
click at [333, 19] on small "/ September 08, 2025 / 11:00AM / Amy Secunda / Big Apartment - Hourly Team Job" at bounding box center [252, 20] width 299 height 11
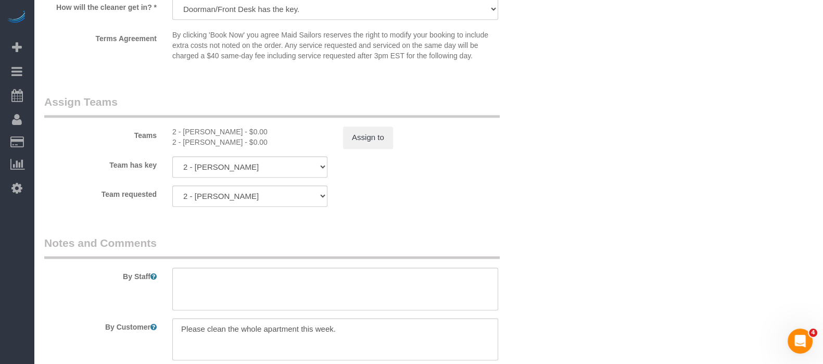
scroll to position [1106, 0]
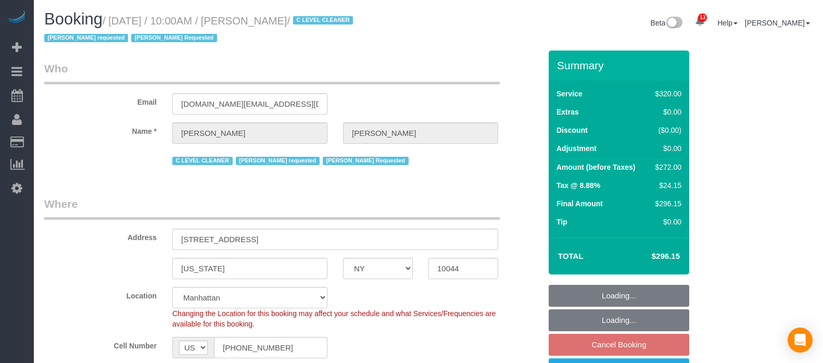
select select "NY"
select select "240"
select select "number:89"
select select "number:90"
select select "number:15"
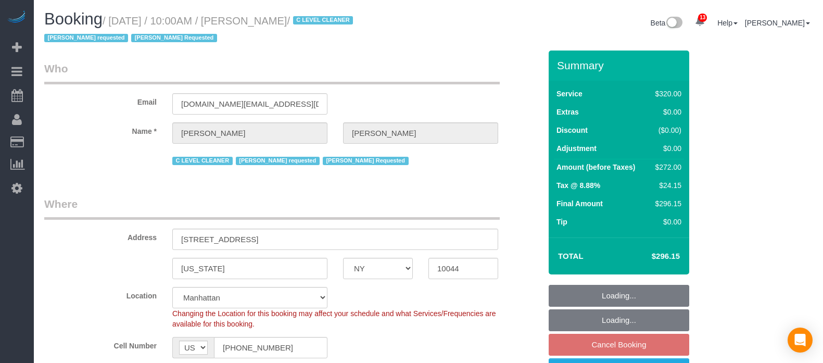
select select "number:5"
select select "spot2"
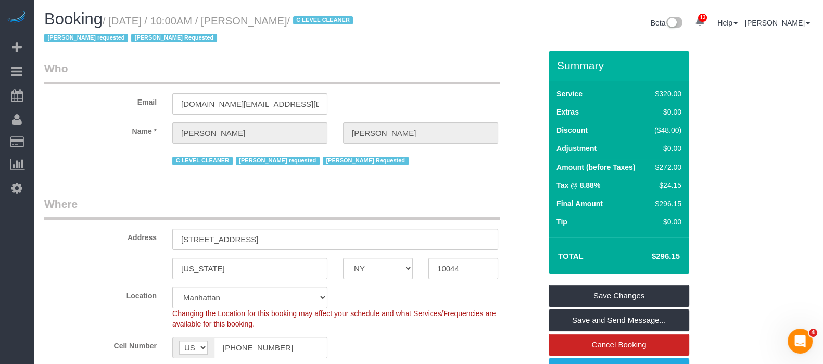
drag, startPoint x: 111, startPoint y: 16, endPoint x: 339, endPoint y: 16, distance: 227.5
click at [339, 16] on small "/ September 08, 2025 / 10:00AM / Sergio Moreno / C LEVEL CLEANER Geraldin Basti…" at bounding box center [200, 29] width 312 height 29
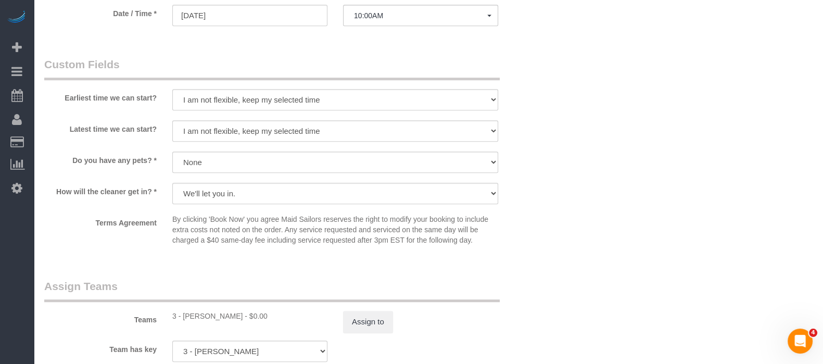
scroll to position [1041, 0]
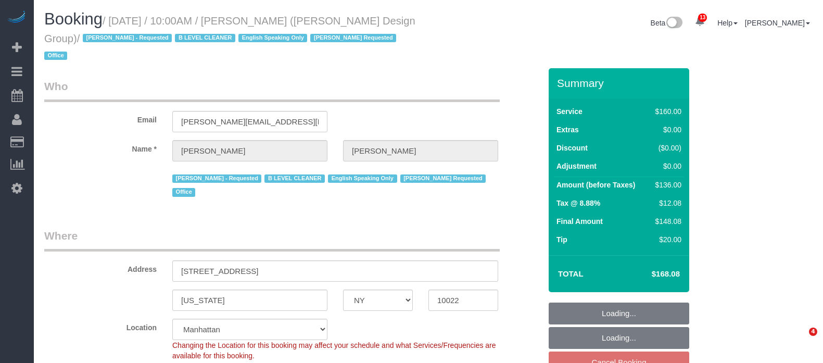
select select "NY"
select select "string:stripe-pm_1J1ChU4VGloSiKo7dD0yRKzP"
select select "number:89"
select select "number:90"
select select "number:15"
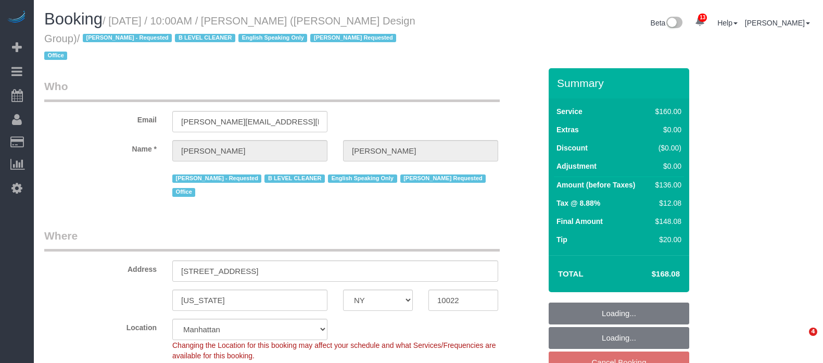
select select "number:5"
select select "spot2"
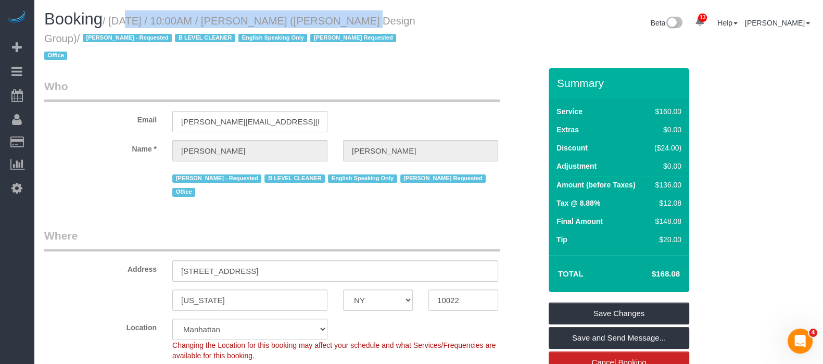
drag, startPoint x: 109, startPoint y: 19, endPoint x: 333, endPoint y: 15, distance: 223.9
click at [333, 15] on small "/ [DATE] / 10:00AM / [PERSON_NAME] ([PERSON_NAME] Design Group) / [PERSON_NAME]…" at bounding box center [229, 38] width 371 height 47
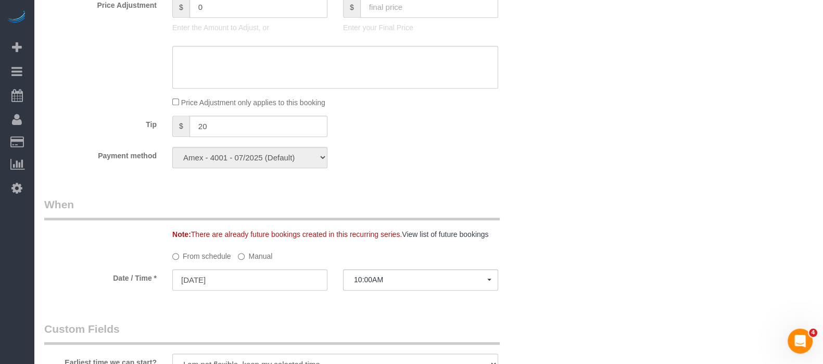
scroll to position [976, 0]
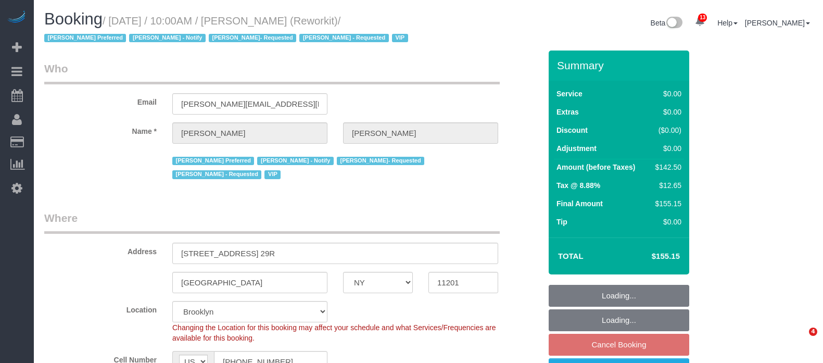
select select "NY"
select select "3"
select select "spot3"
select select "number:57"
select select "number:71"
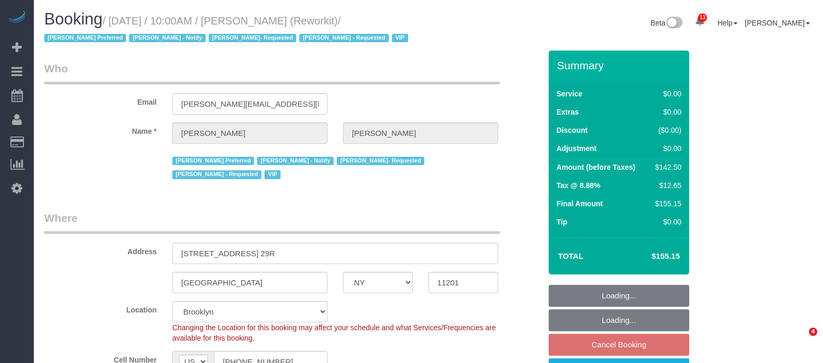
select select "number:15"
select select "number:5"
select select "61901"
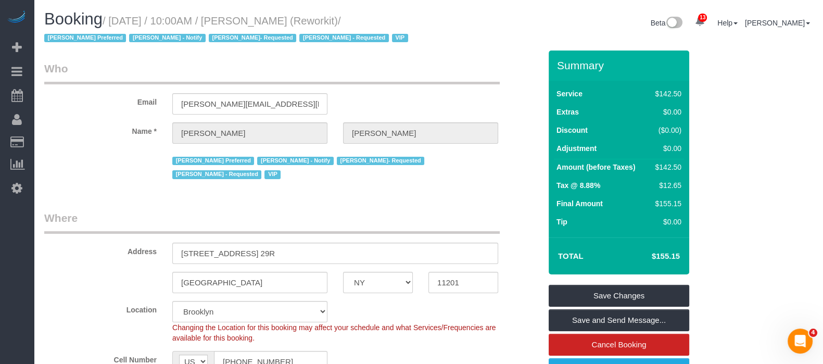
drag, startPoint x: 110, startPoint y: 23, endPoint x: 315, endPoint y: 17, distance: 204.7
click at [315, 17] on small "/ September 08, 2025 / 10:00AM / Jess Wass (Reworkit) / Anette Lopez Preferred …" at bounding box center [227, 29] width 367 height 29
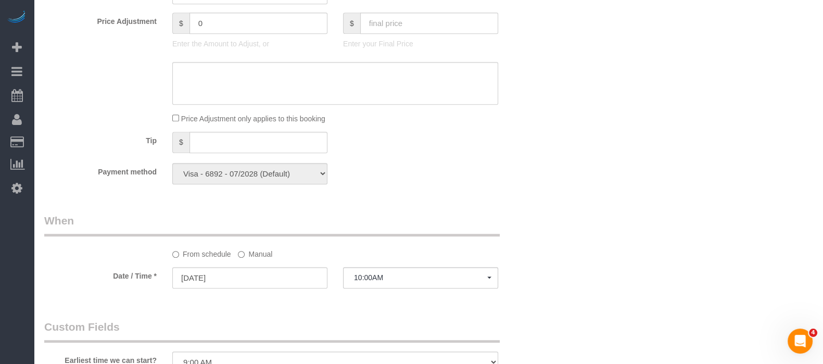
scroll to position [976, 0]
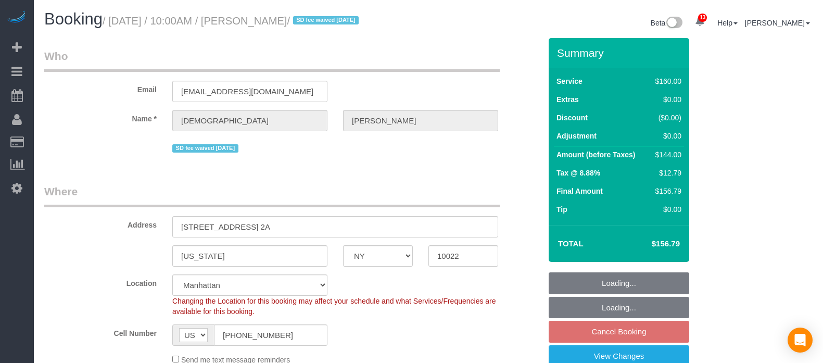
select select "NY"
select select "string:stripe-pm_1RYpe84VGloSiKo7FmGxFEgH"
select select "spot2"
select select "number:58"
select select "number:75"
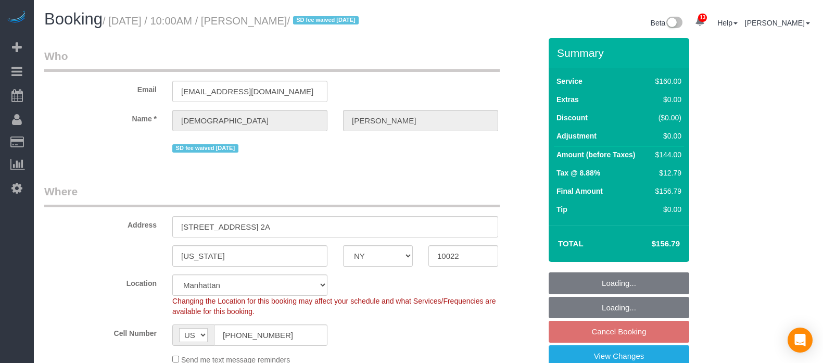
select select "number:15"
select select "number:5"
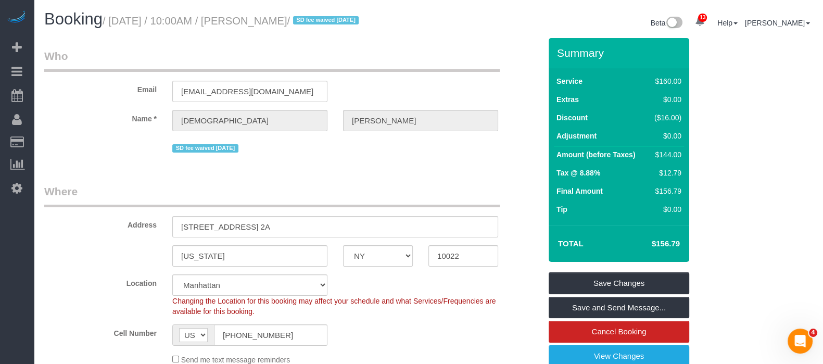
drag, startPoint x: 356, startPoint y: 35, endPoint x: 334, endPoint y: 15, distance: 30.2
click at [334, 15] on small "/ [DATE] / 10:00AM / [PERSON_NAME] / SD fee waived [DATE]" at bounding box center [232, 20] width 259 height 11
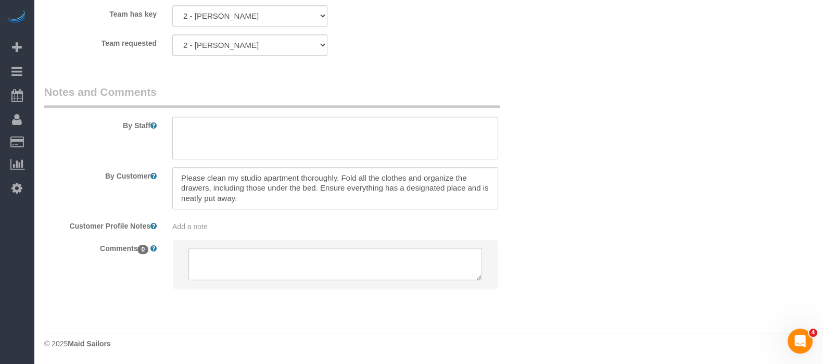
scroll to position [1053, 0]
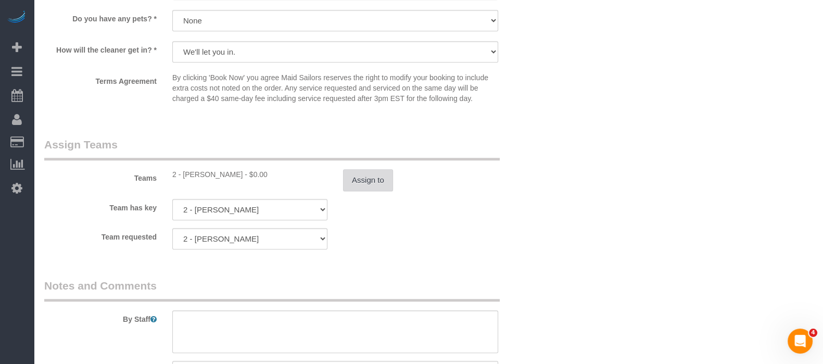
click at [383, 183] on button "Assign to" at bounding box center [368, 180] width 50 height 22
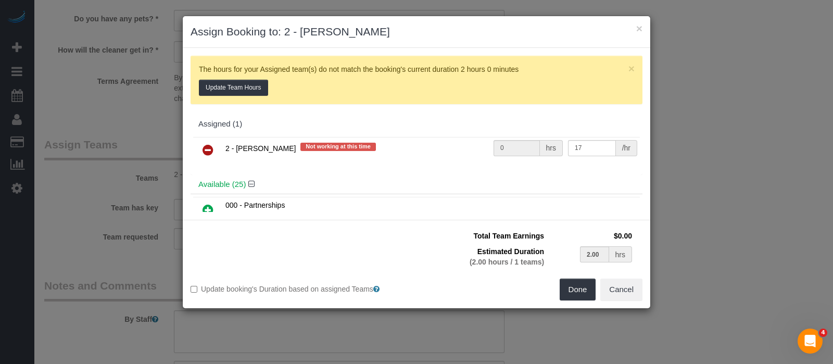
drag, startPoint x: 206, startPoint y: 147, endPoint x: 223, endPoint y: 149, distance: 17.4
click at [206, 147] on icon at bounding box center [208, 150] width 11 height 12
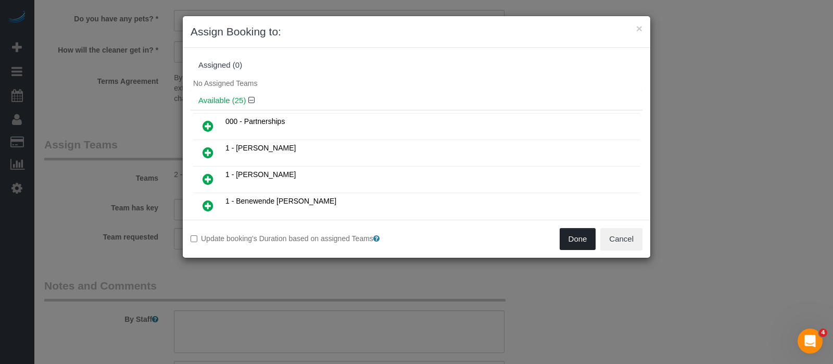
click at [570, 237] on button "Done" at bounding box center [578, 239] width 36 height 22
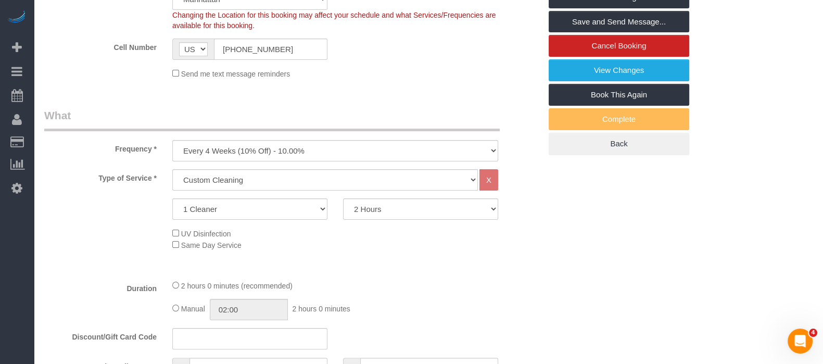
scroll to position [142, 0]
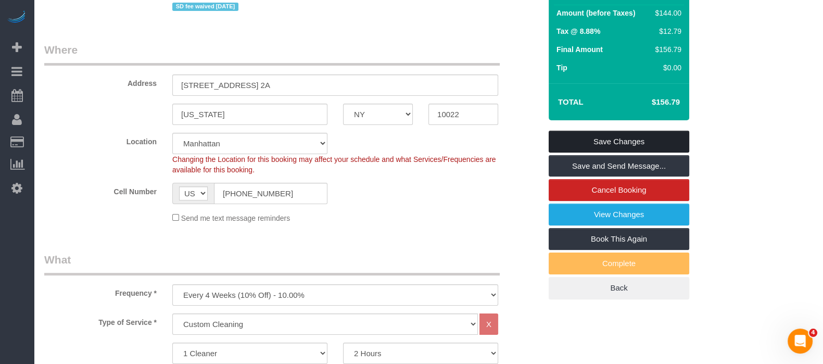
click at [640, 138] on link "Save Changes" at bounding box center [619, 142] width 141 height 22
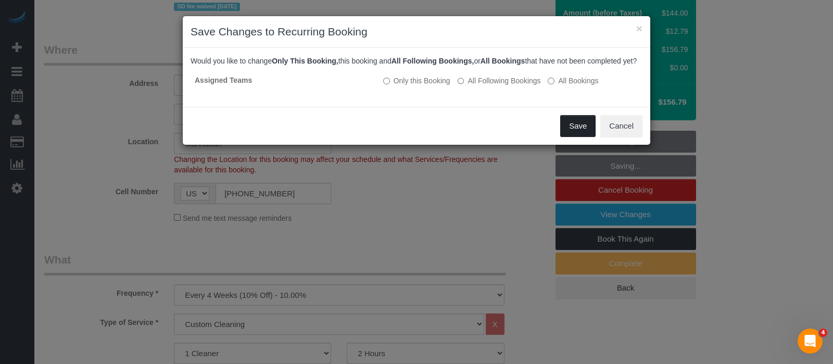
click at [572, 135] on button "Save" at bounding box center [577, 126] width 35 height 22
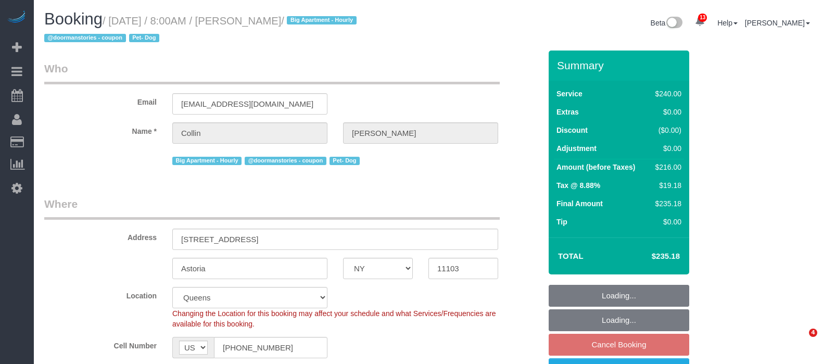
select select "NY"
select select "180"
select select "number:56"
select select "number:76"
select select "number:13"
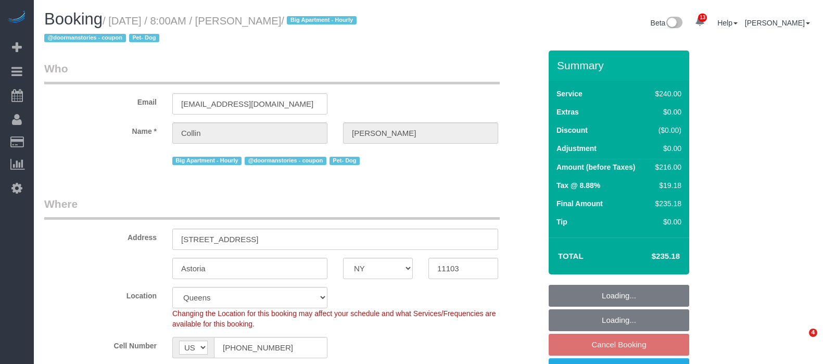
select select "number:5"
select select "spot56"
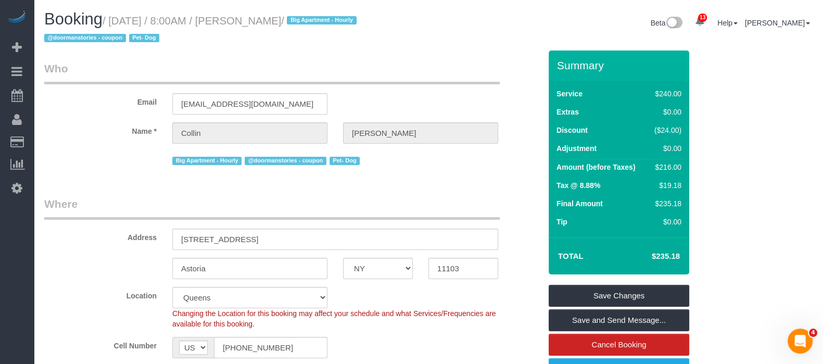
drag, startPoint x: 114, startPoint y: 23, endPoint x: 336, endPoint y: 20, distance: 221.8
click at [336, 20] on small "/ September 08, 2025 / 8:00AM / Collin Kornfeind / Big Apartment - Hourly @door…" at bounding box center [202, 29] width 316 height 29
copy small "September 08, 2025 / 8:00AM / Collin Kornfeind"
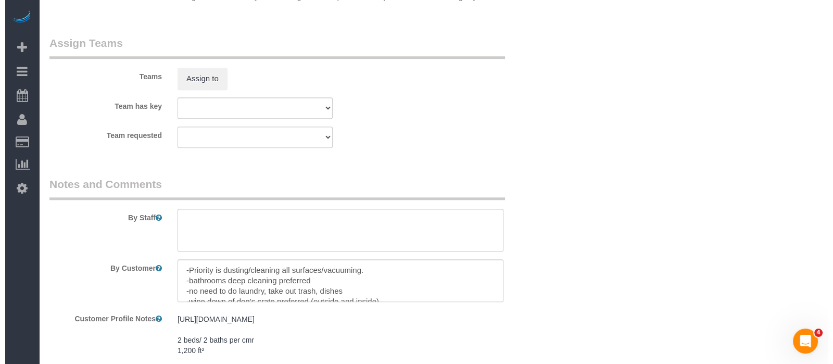
scroll to position [1171, 0]
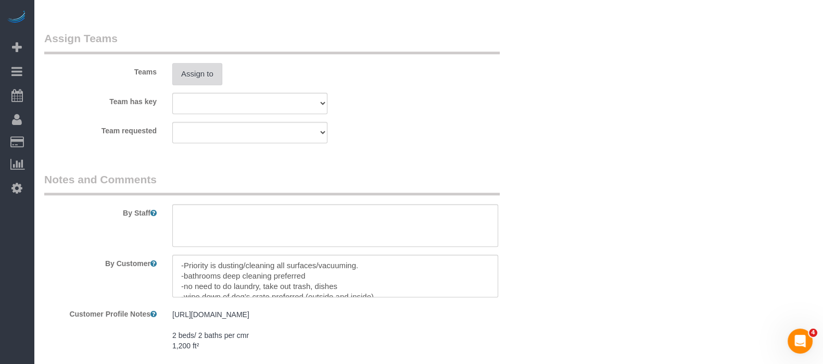
click at [199, 77] on button "Assign to" at bounding box center [197, 74] width 50 height 22
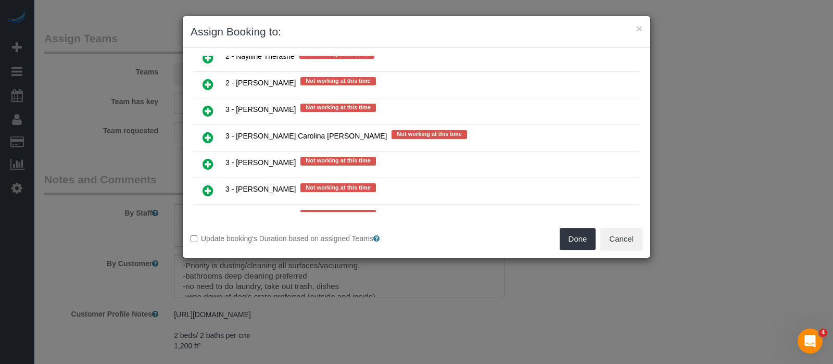
scroll to position [1367, 0]
click at [203, 210] on icon at bounding box center [208, 216] width 11 height 12
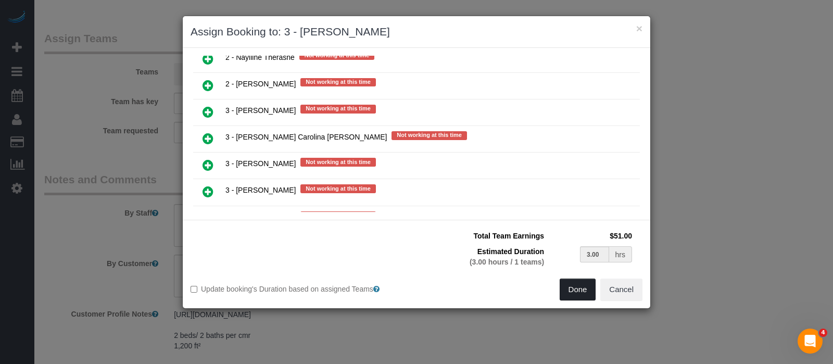
click at [579, 288] on button "Done" at bounding box center [578, 290] width 36 height 22
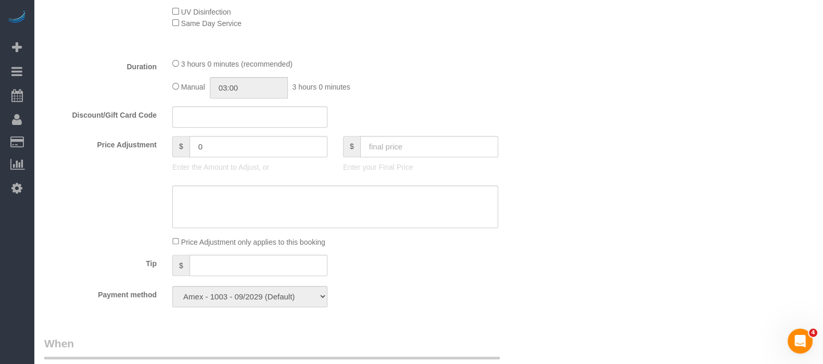
scroll to position [195, 0]
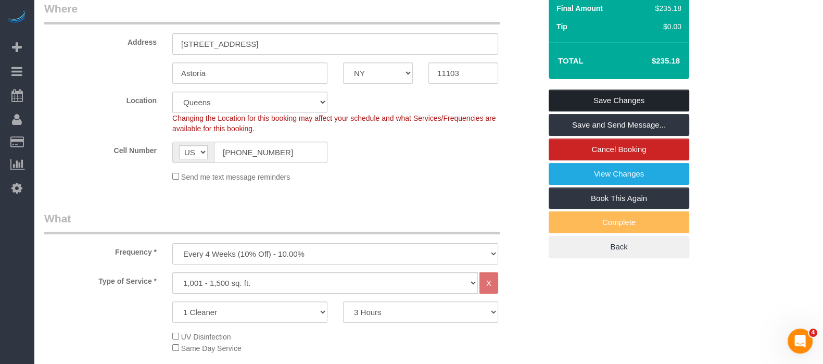
click at [624, 97] on link "Save Changes" at bounding box center [619, 101] width 141 height 22
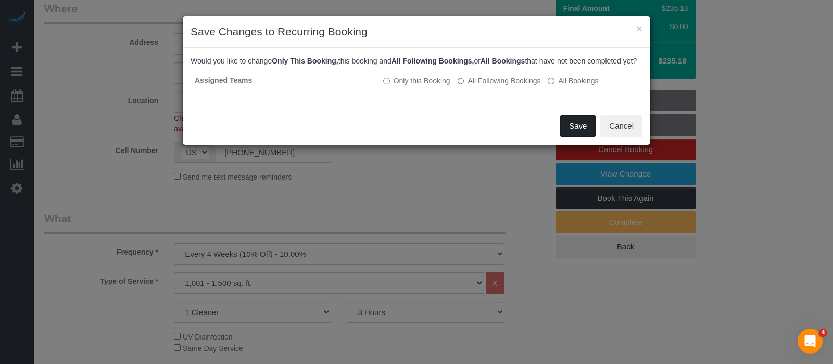
click at [584, 137] on button "Save" at bounding box center [577, 126] width 35 height 22
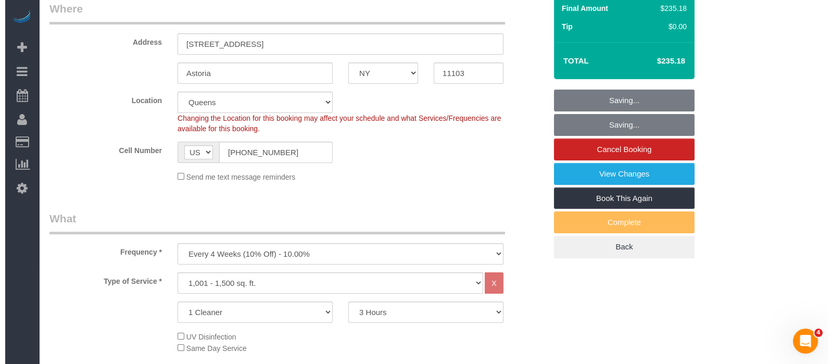
scroll to position [0, 0]
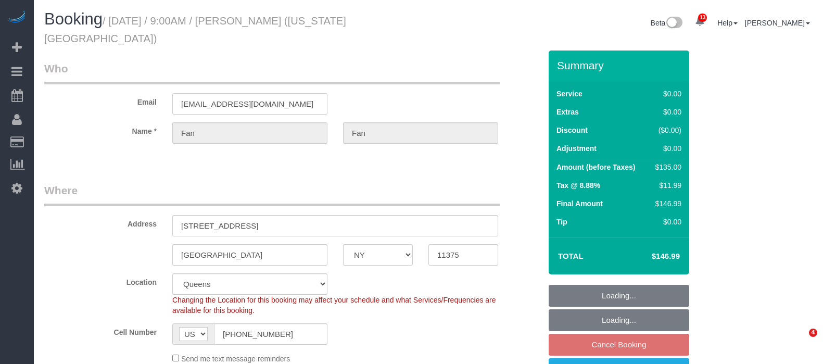
select select "NY"
select select "spot2"
select select "number:89"
select select "number:90"
select select "number:15"
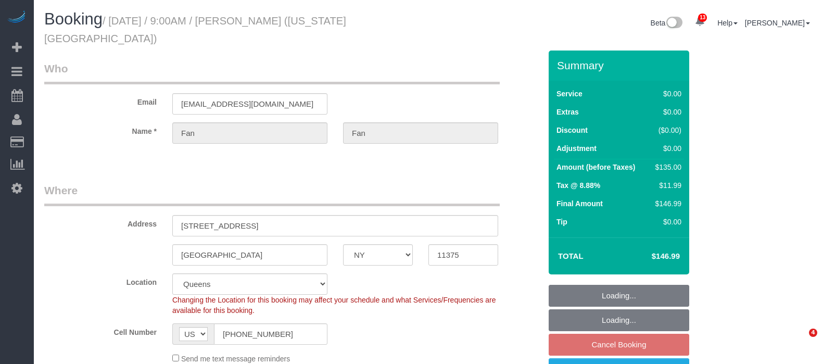
select select "number:7"
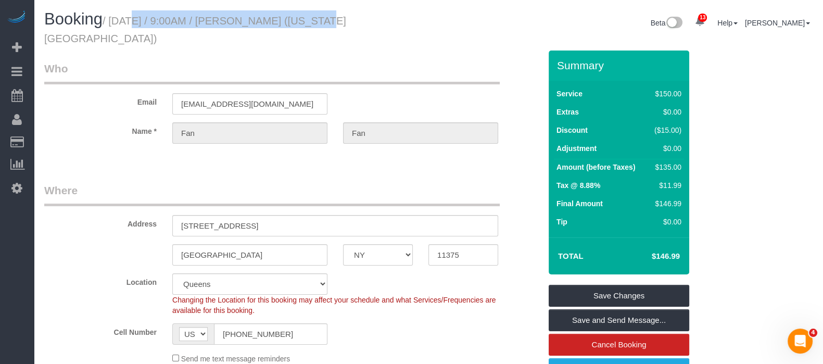
drag, startPoint x: 112, startPoint y: 21, endPoint x: 300, endPoint y: 24, distance: 187.5
click at [300, 24] on small "/ [DATE] / 9:00AM / [PERSON_NAME] ([US_STATE][GEOGRAPHIC_DATA])" at bounding box center [195, 29] width 302 height 29
copy small "[DATE] / 9:00AM / [PERSON_NAME]"
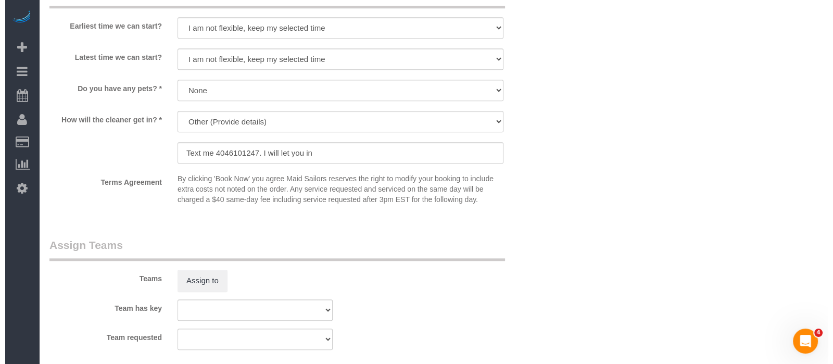
scroll to position [1367, 0]
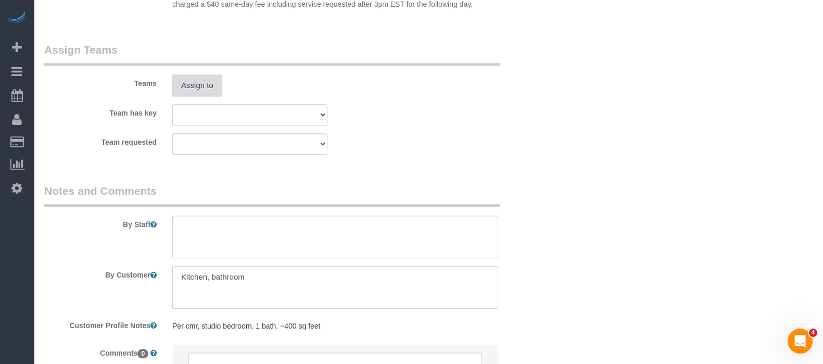
click at [198, 88] on button "Assign to" at bounding box center [197, 85] width 50 height 22
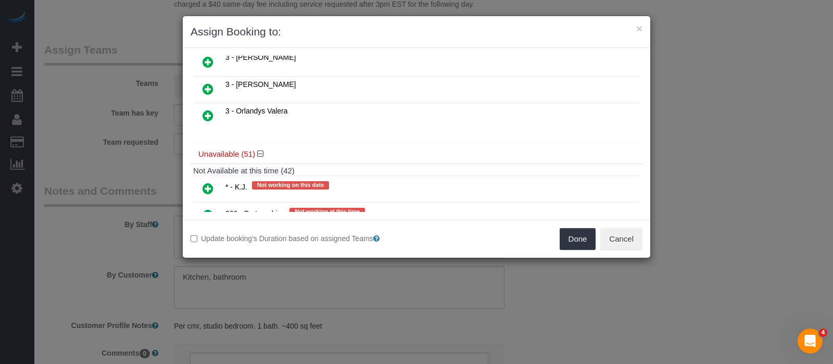
scroll to position [520, 0]
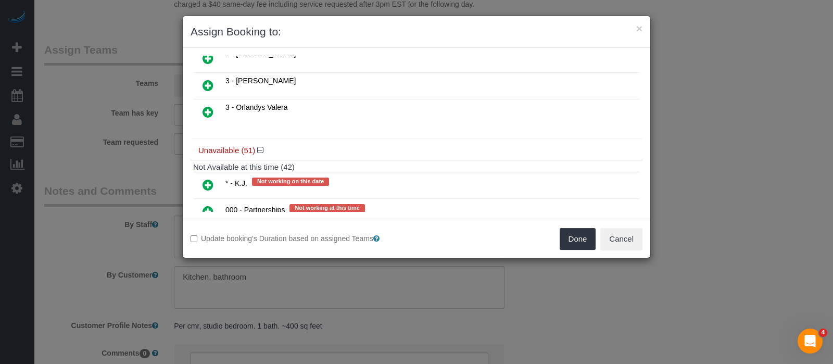
drag, startPoint x: 207, startPoint y: 87, endPoint x: 336, endPoint y: 109, distance: 130.4
click at [208, 106] on icon at bounding box center [208, 112] width 11 height 12
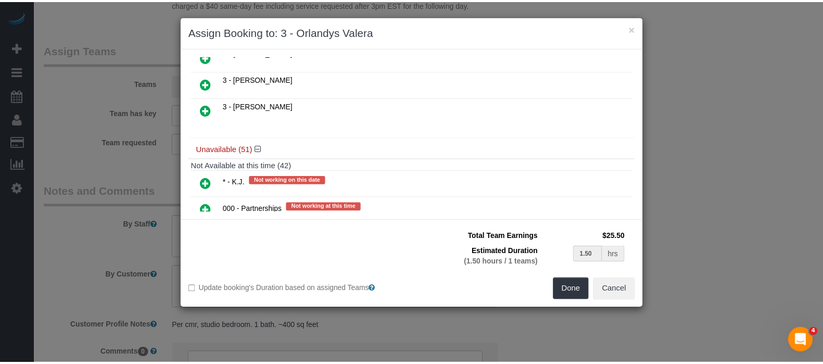
scroll to position [544, 0]
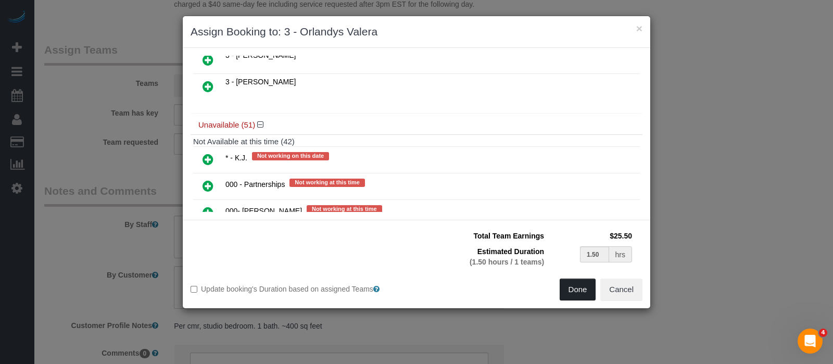
click at [574, 286] on button "Done" at bounding box center [578, 290] width 36 height 22
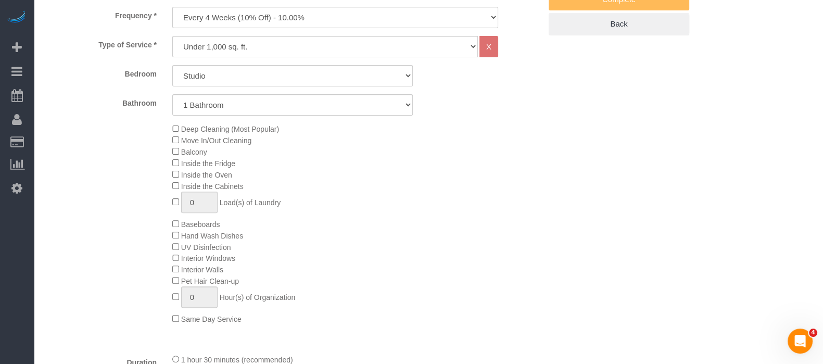
scroll to position [195, 0]
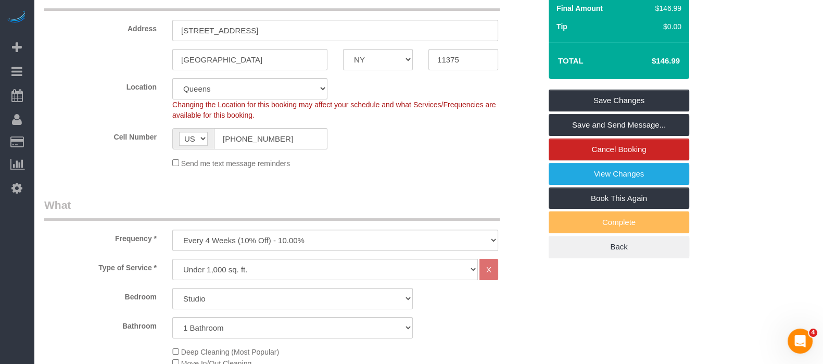
click at [644, 75] on div "Summary Service $150.00 Extras $0.00 Discount ($15.00) Adjustment $0.00 Amount …" at bounding box center [619, 56] width 141 height 403
click at [644, 90] on link "Save Changes" at bounding box center [619, 101] width 141 height 22
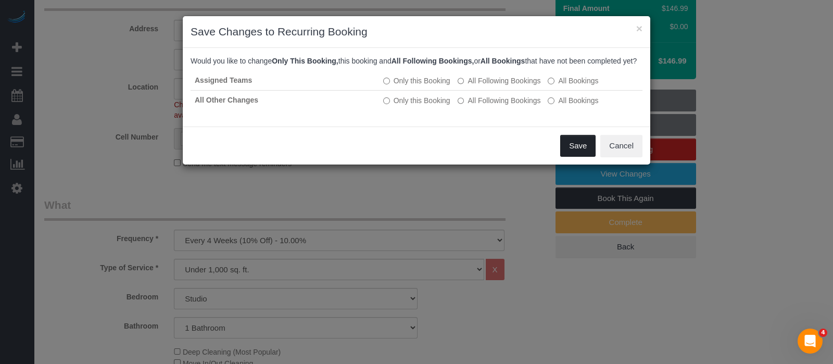
click at [569, 153] on button "Save" at bounding box center [577, 146] width 35 height 22
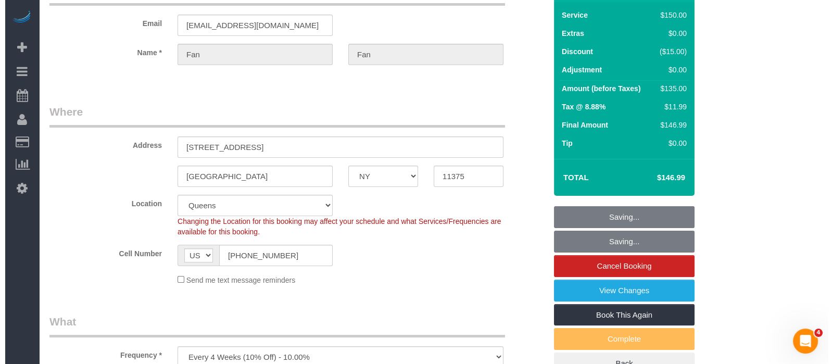
scroll to position [0, 0]
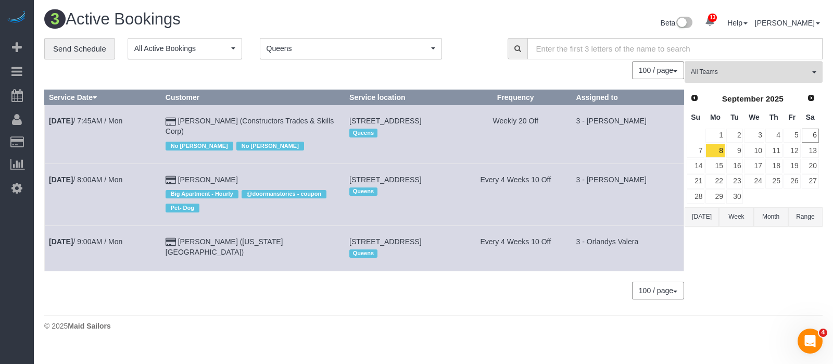
click at [422, 51] on span "Queens" at bounding box center [348, 48] width 162 height 10
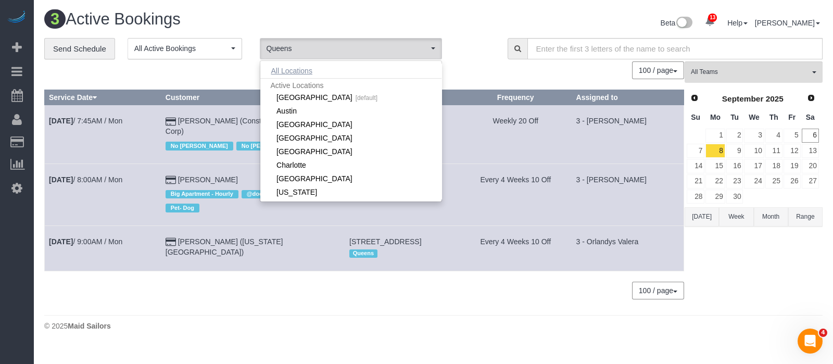
click at [288, 69] on button "All Locations" at bounding box center [291, 71] width 63 height 15
click at [419, 15] on h1 "52 Active Bookings" at bounding box center [235, 19] width 382 height 18
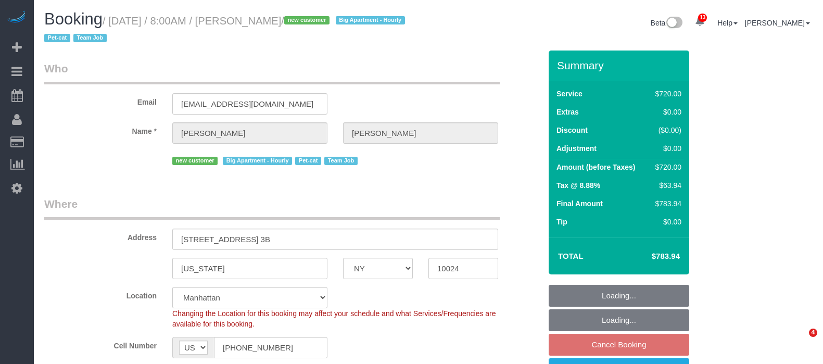
select select "NY"
select select "270"
select select "spot1"
select select "number:56"
select select "number:68"
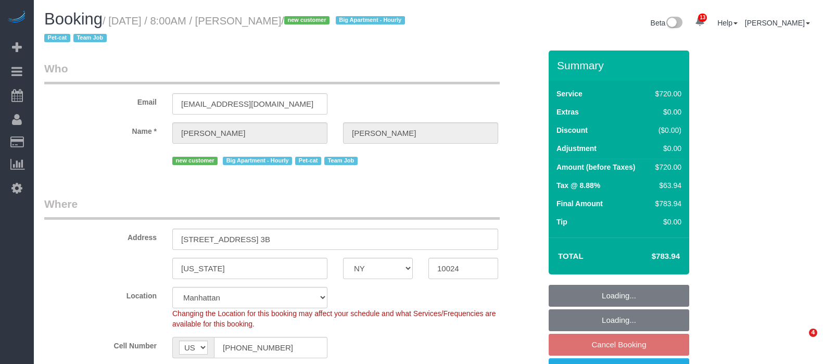
select select "number:14"
select select "number:5"
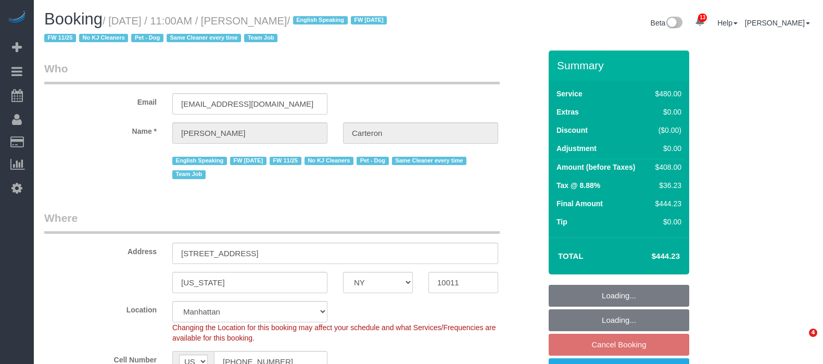
select select "NY"
select select "180"
select select "number:89"
select select "number:90"
select select "number:13"
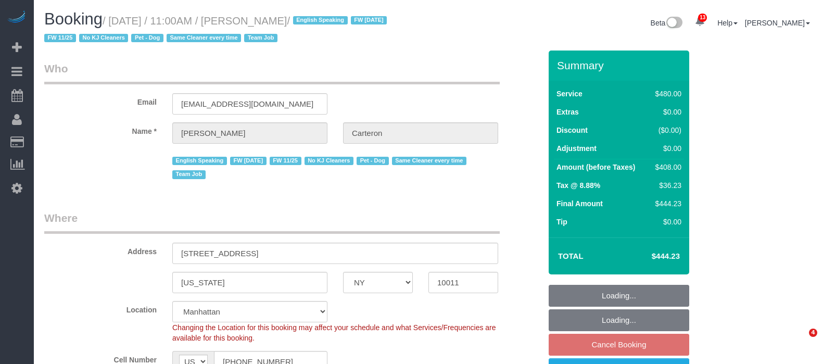
select select "number:5"
select select "spot2"
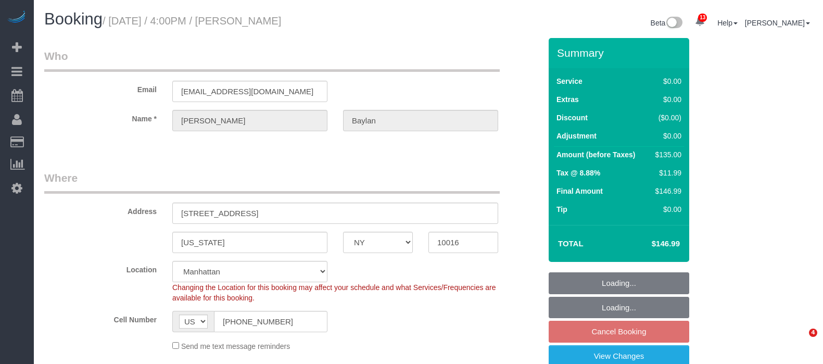
select select "NY"
select select "spot6"
select select "number:89"
select select "number:79"
select select "number:15"
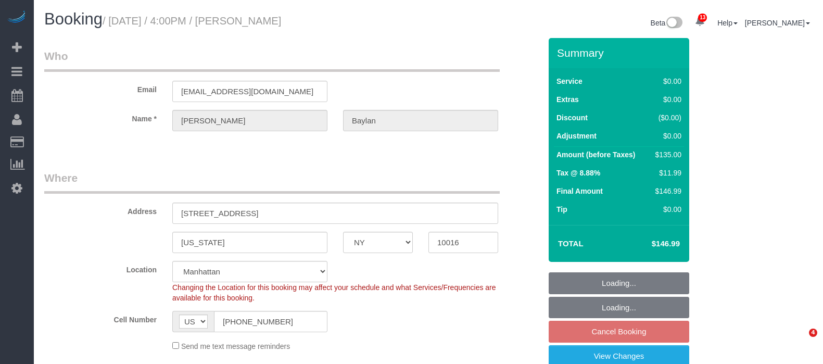
select select "number:5"
